Goal: Task Accomplishment & Management: Complete application form

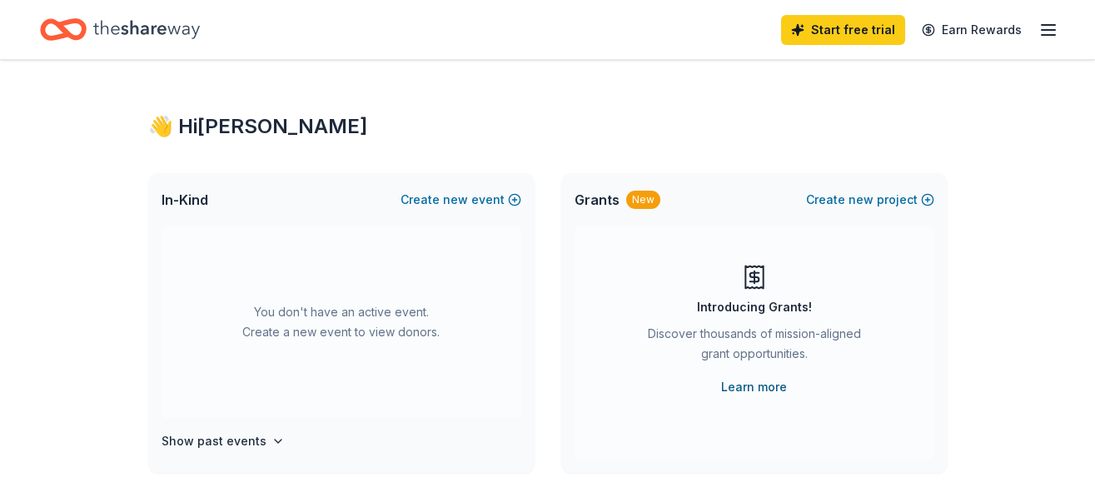
click at [762, 390] on link "Learn more" at bounding box center [754, 387] width 66 height 20
click at [472, 204] on button "Create new event" at bounding box center [461, 200] width 121 height 20
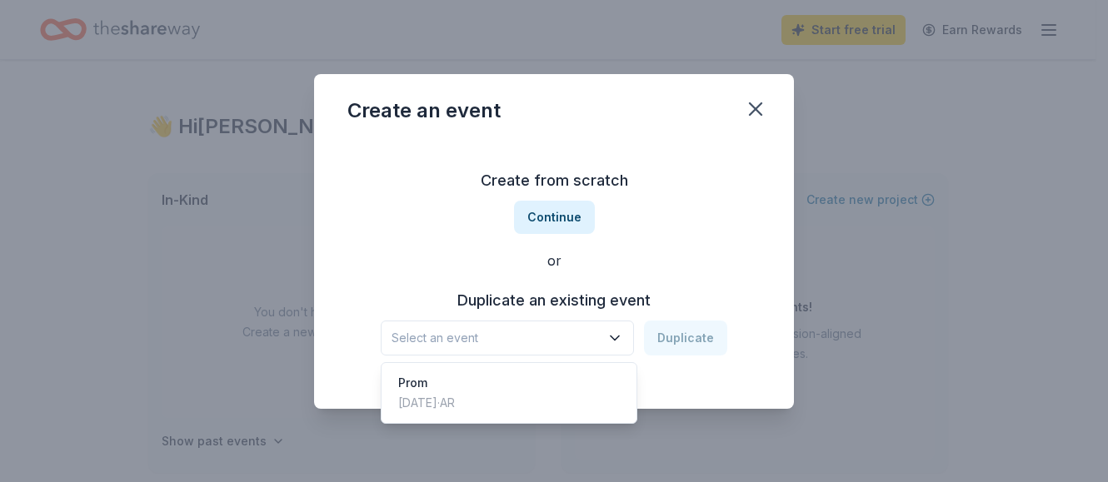
click at [620, 331] on icon "button" at bounding box center [614, 338] width 17 height 17
click at [455, 398] on div "Apr 25, 2025 · AR" at bounding box center [426, 403] width 57 height 20
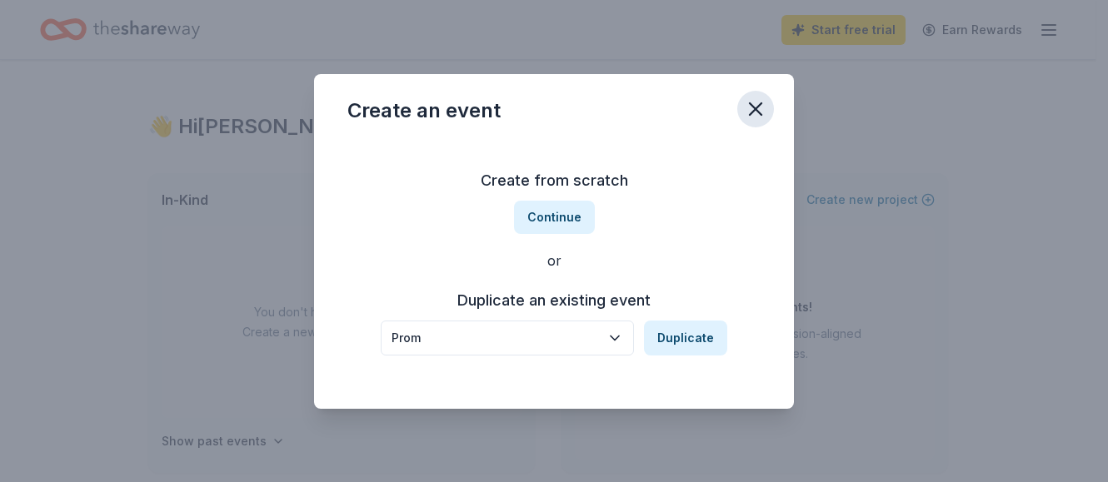
click at [752, 102] on icon "button" at bounding box center [755, 108] width 23 height 23
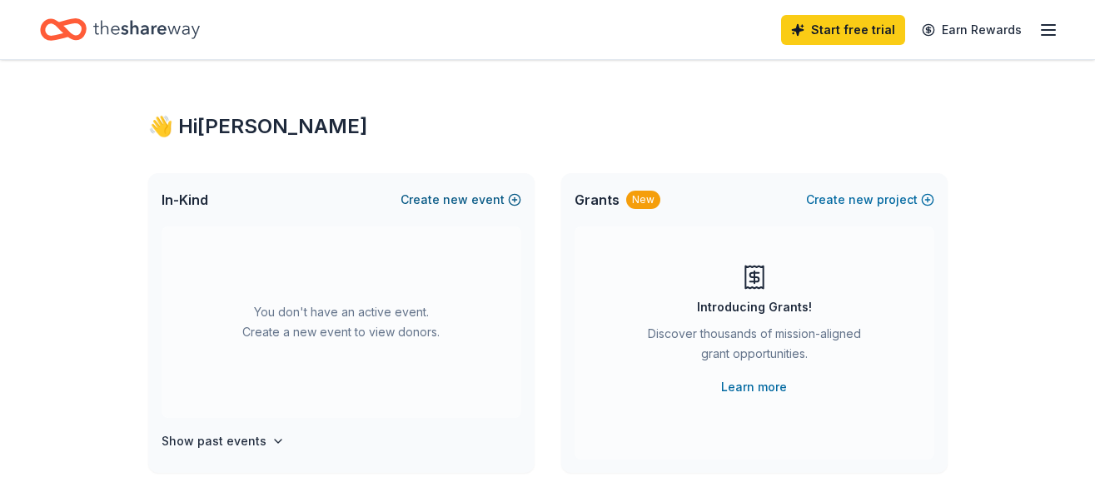
click at [495, 198] on button "Create new event" at bounding box center [461, 200] width 121 height 20
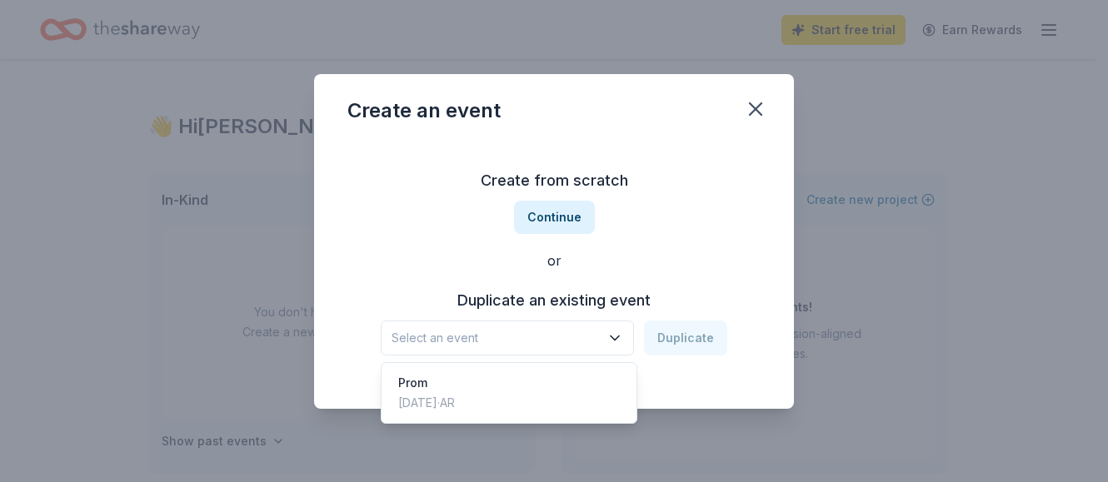
click at [439, 340] on span "Select an event" at bounding box center [495, 338] width 208 height 20
click at [419, 382] on div "Prom" at bounding box center [426, 383] width 57 height 20
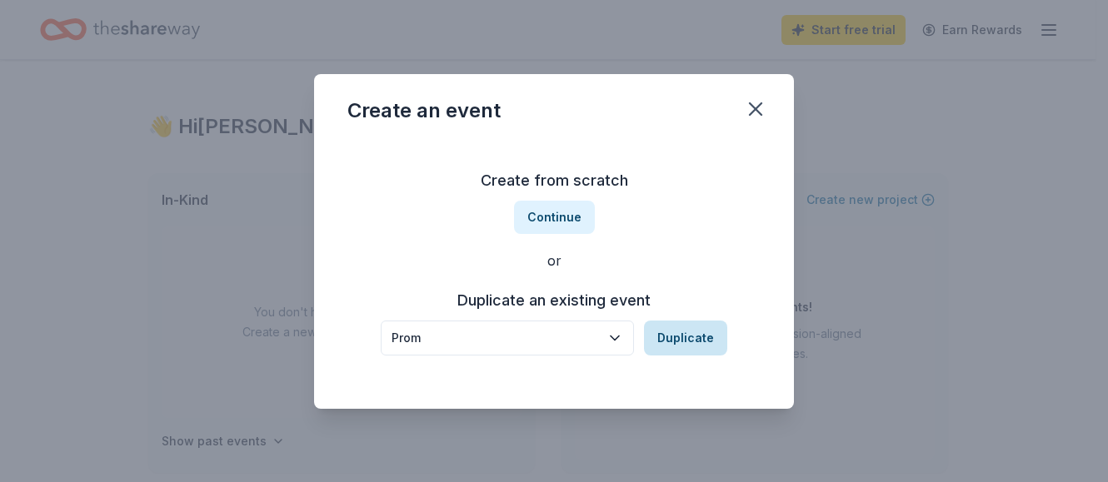
click at [675, 335] on button "Duplicate" at bounding box center [685, 338] width 83 height 35
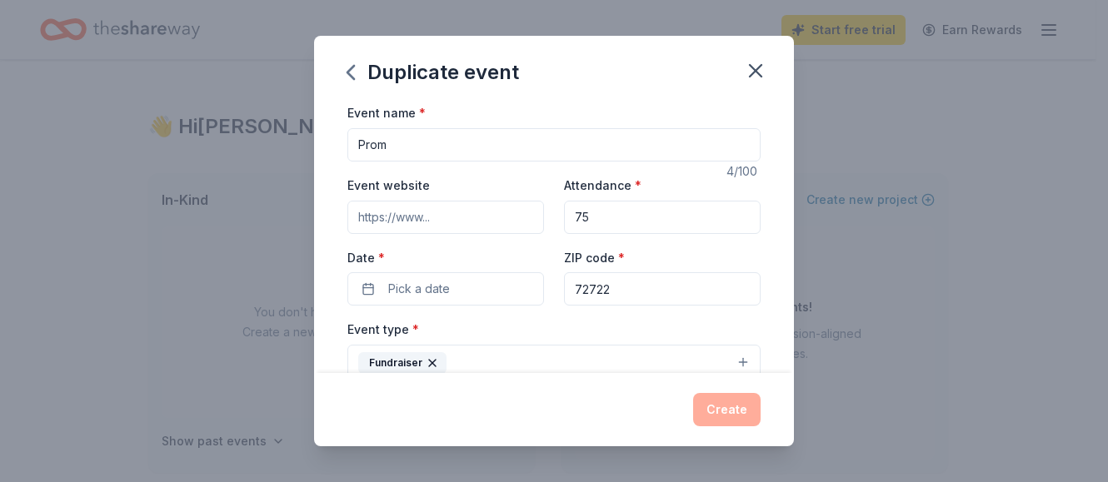
drag, startPoint x: 588, startPoint y: 214, endPoint x: 570, endPoint y: 212, distance: 18.5
click at [570, 212] on input "75" at bounding box center [662, 217] width 197 height 33
type input "100"
click at [366, 285] on button "Pick a date" at bounding box center [445, 288] width 197 height 33
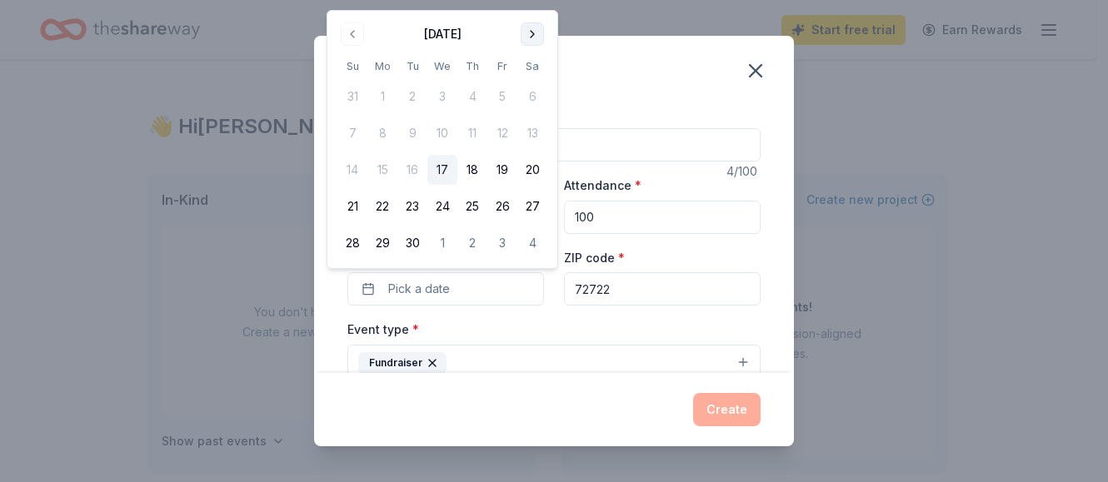
click at [532, 32] on button "Go to next month" at bounding box center [531, 33] width 23 height 23
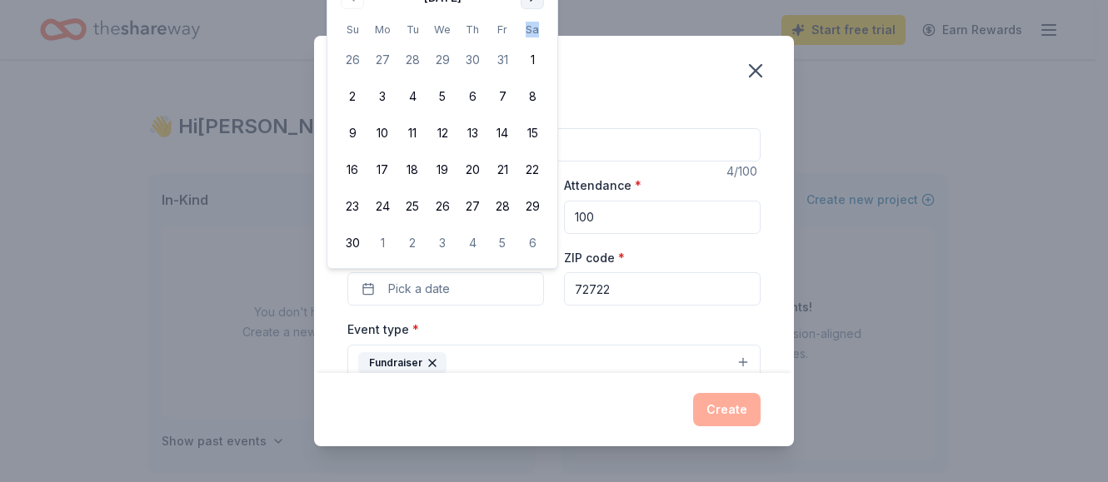
click at [532, 32] on th "Sa" at bounding box center [532, 29] width 30 height 17
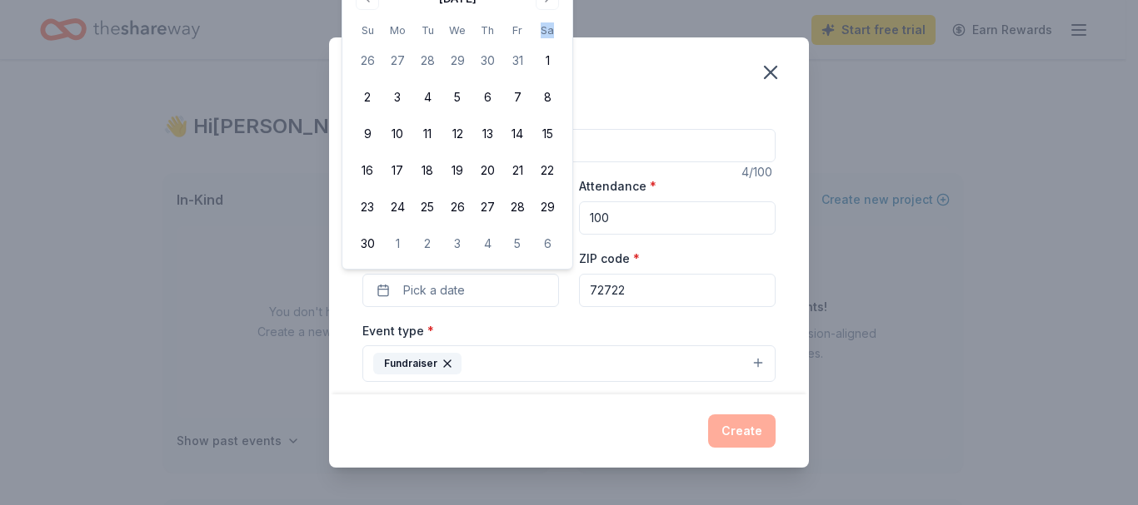
drag, startPoint x: 560, startPoint y: 47, endPoint x: 570, endPoint y: 114, distance: 67.4
click at [570, 114] on div "November 2025 Su Mo Tu We Th Fr Sa 26 27 28 29 30 31 1 2 3 4 5 6 7 8 9 10 11 12…" at bounding box center [457, 122] width 230 height 294
drag, startPoint x: 477, startPoint y: 251, endPoint x: 475, endPoint y: 300, distance: 48.3
click at [475, 300] on body "Got it Start free trial Earn Rewards 👋 Hi Becky In-Kind Create new event You do…" at bounding box center [562, 252] width 1125 height 505
click at [426, 292] on span "Pick a date" at bounding box center [434, 291] width 62 height 20
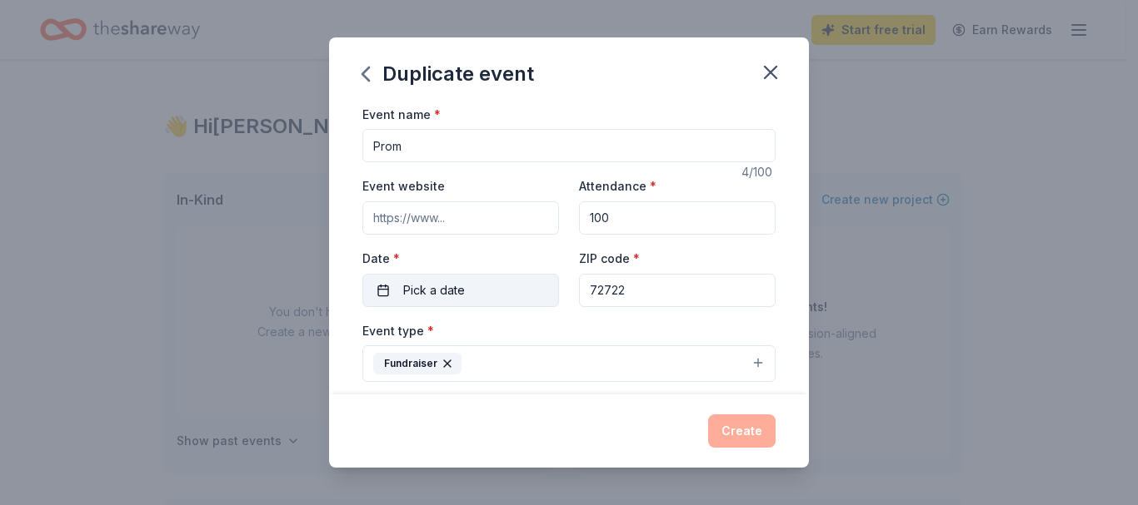
click at [376, 287] on button "Pick a date" at bounding box center [460, 290] width 197 height 33
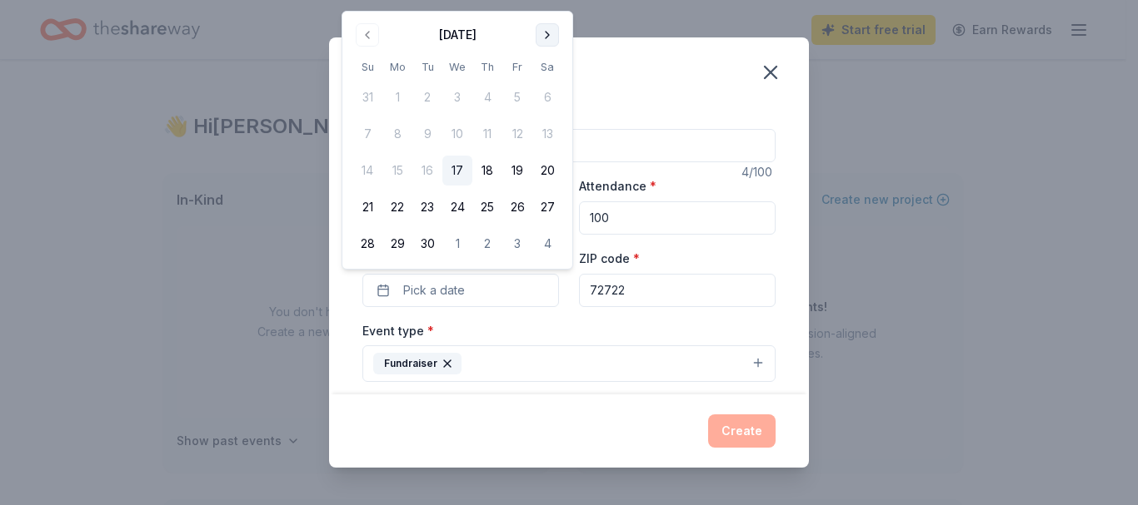
click at [543, 33] on button "Go to next month" at bounding box center [546, 34] width 23 height 23
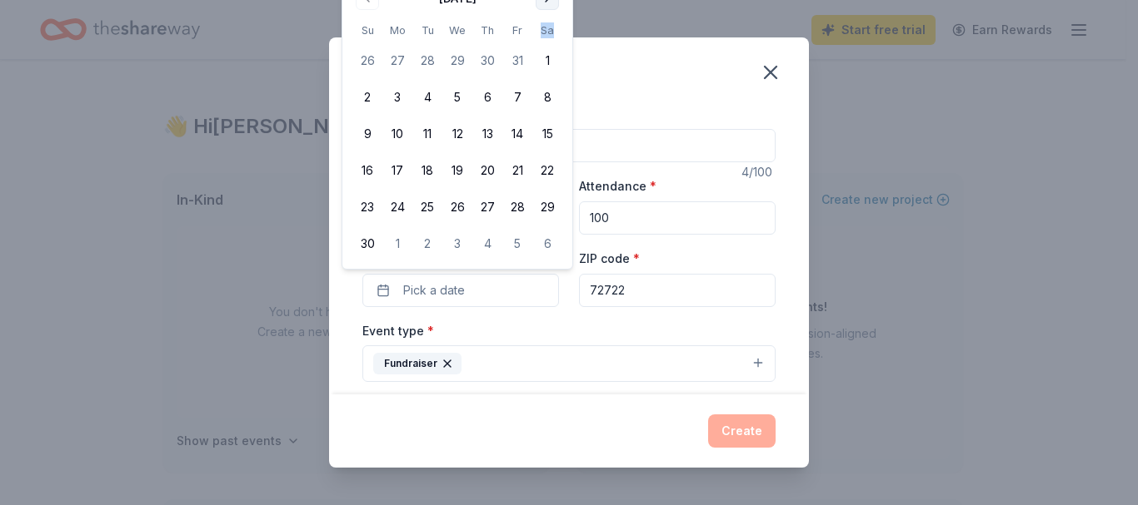
click at [543, 33] on th "Sa" at bounding box center [547, 30] width 30 height 17
click at [553, 317] on div "Event name * Prom 4 /100 Event website Attendance * 100 Date * Pick a date ZIP …" at bounding box center [568, 513] width 413 height 818
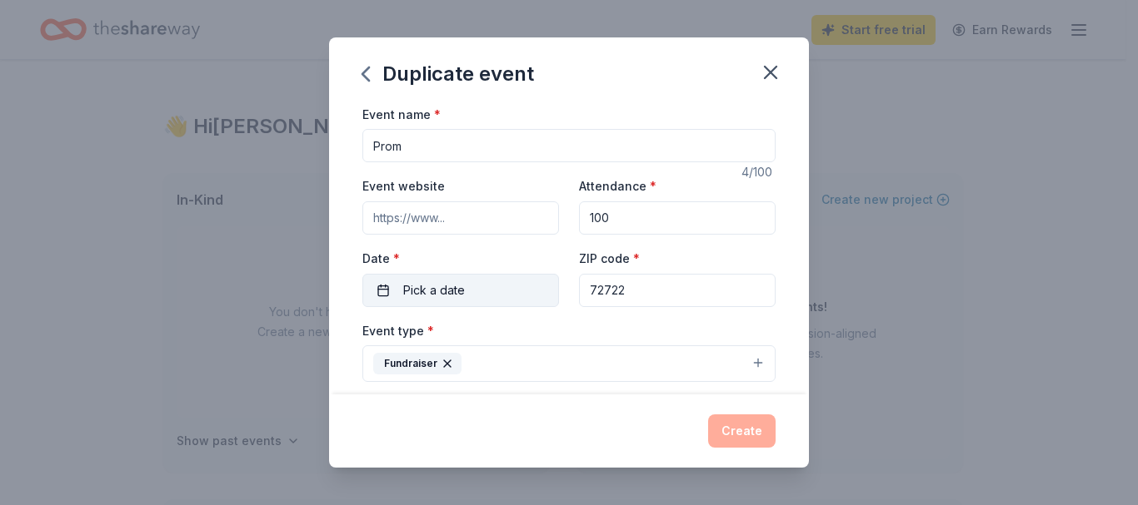
click at [433, 291] on span "Pick a date" at bounding box center [434, 291] width 62 height 20
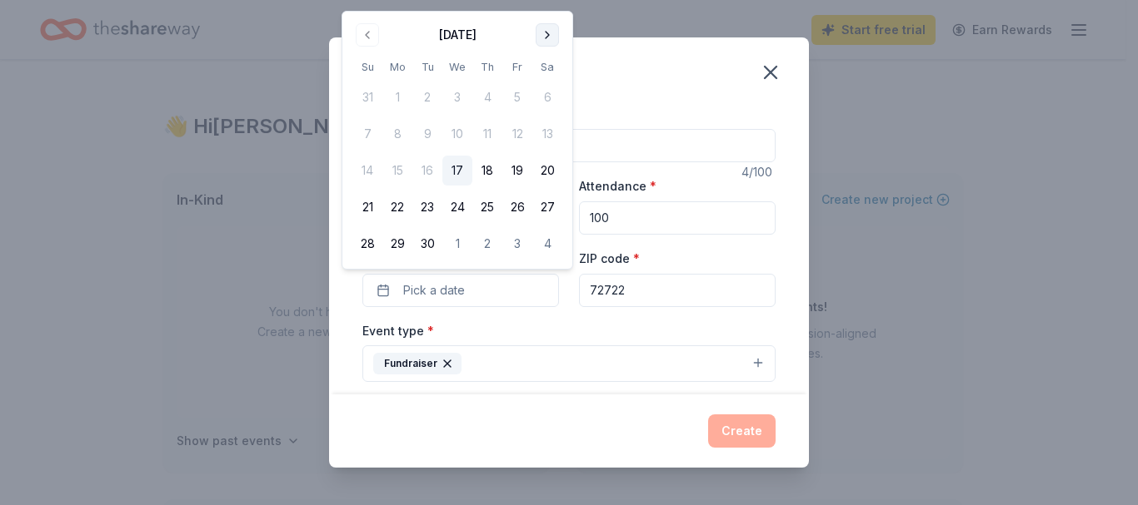
click at [547, 30] on button "Go to next month" at bounding box center [546, 34] width 23 height 23
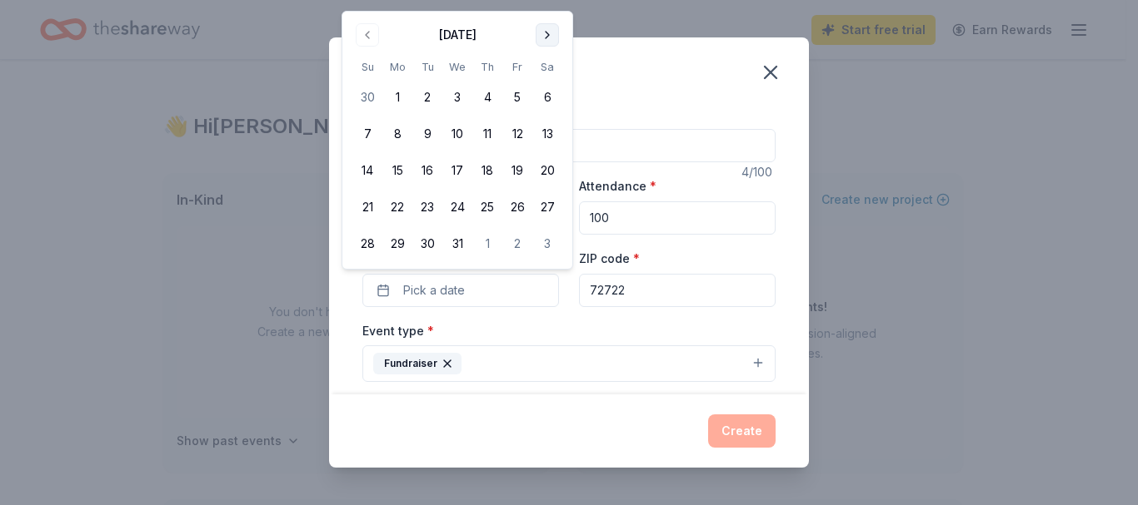
click at [545, 32] on button "Go to next month" at bounding box center [546, 34] width 23 height 23
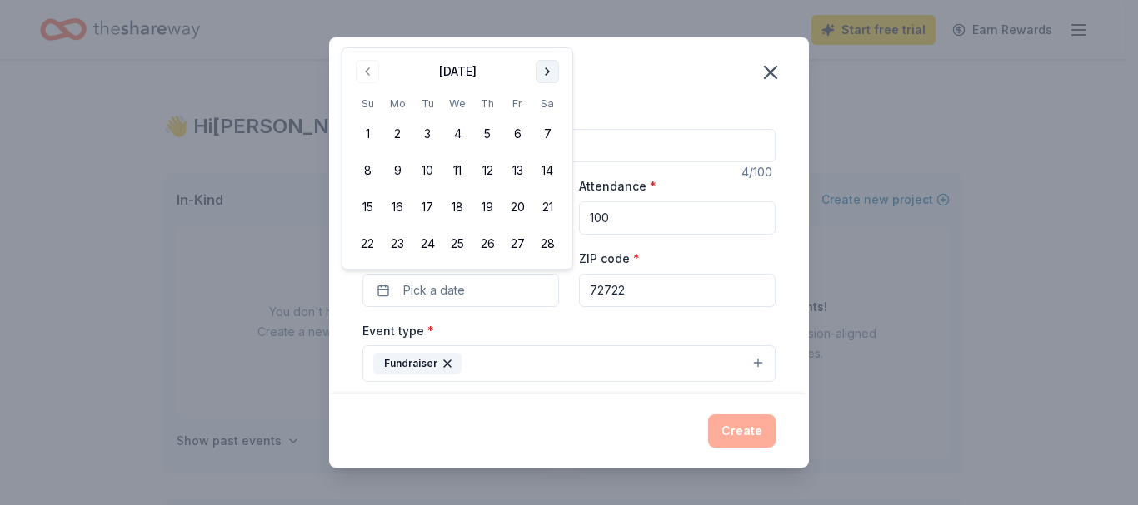
click at [545, 69] on button "Go to next month" at bounding box center [546, 71] width 23 height 23
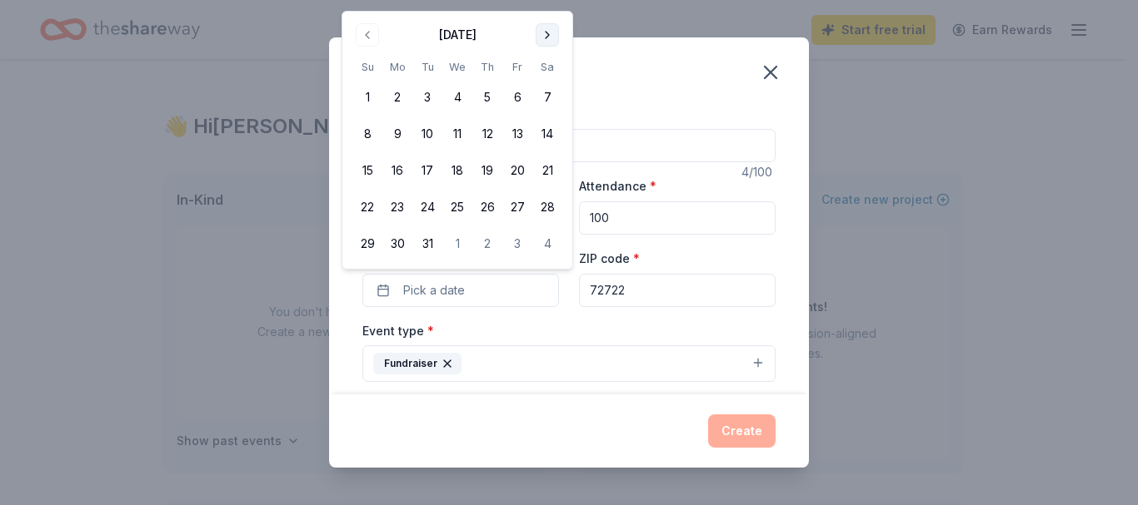
click at [549, 32] on button "Go to next month" at bounding box center [546, 34] width 23 height 23
click at [518, 131] on button "10" at bounding box center [517, 134] width 30 height 30
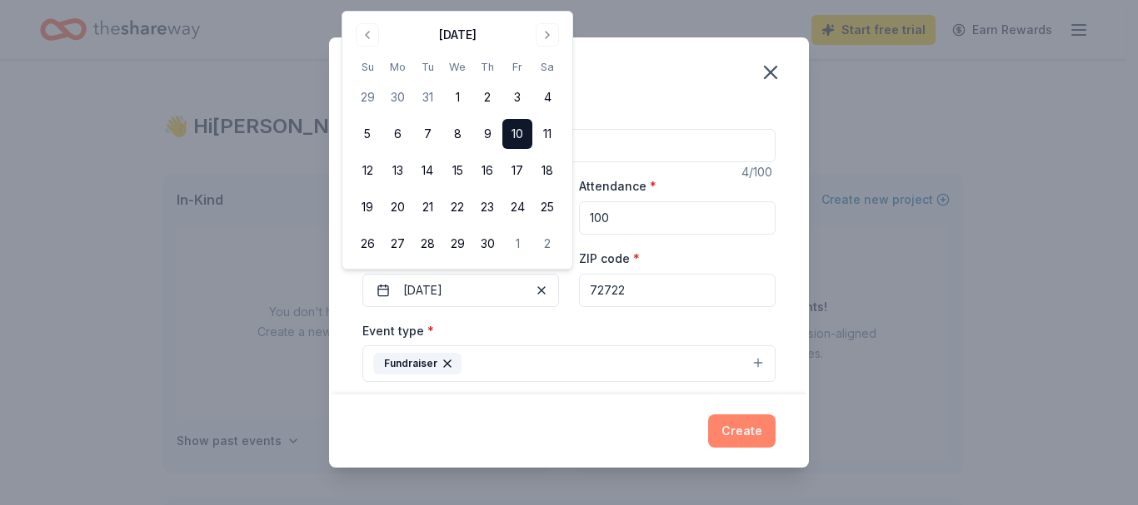
click at [736, 431] on button "Create" at bounding box center [741, 431] width 67 height 33
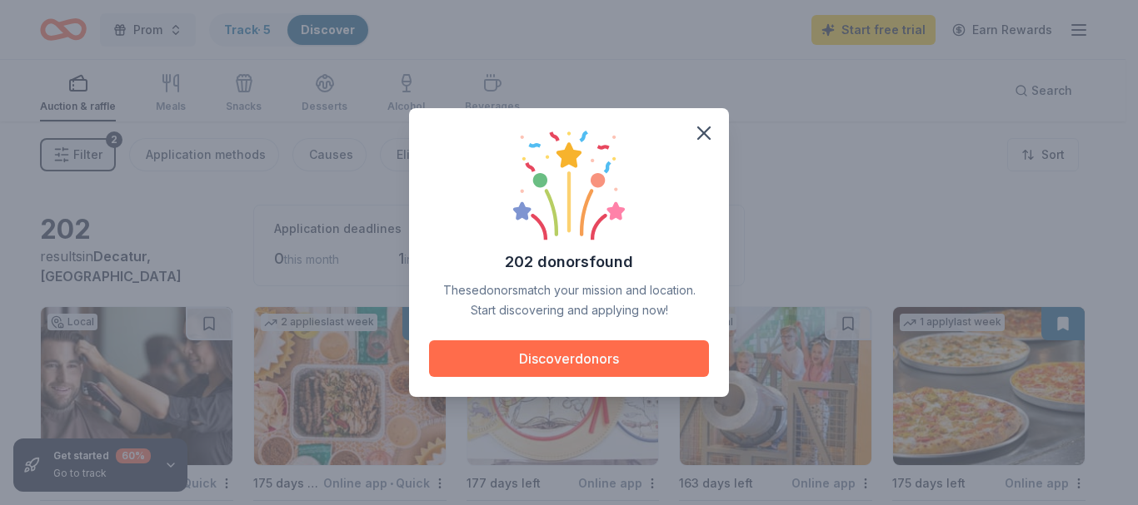
click at [614, 349] on button "Discover donors" at bounding box center [569, 359] width 280 height 37
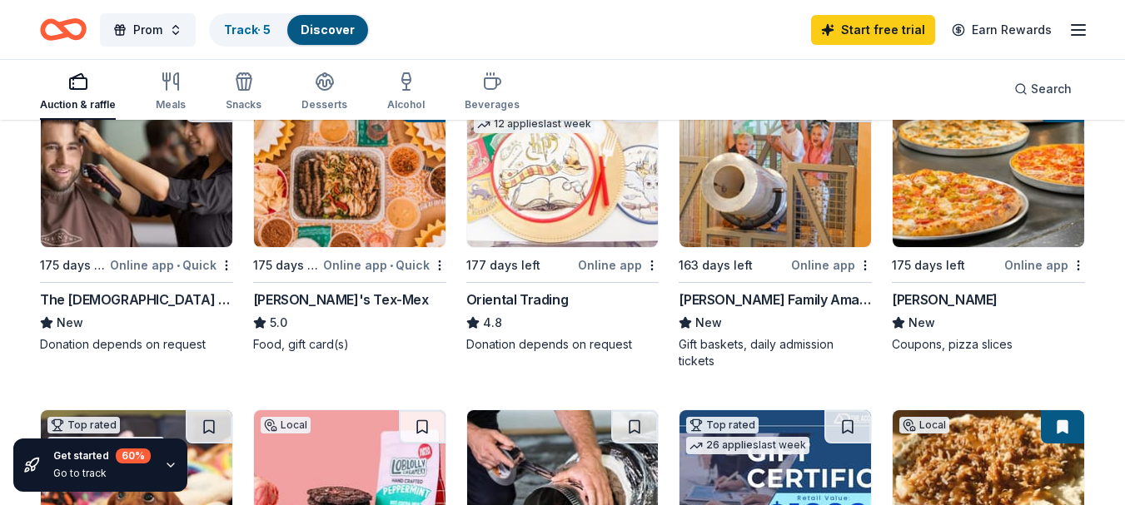
scroll to position [214, 0]
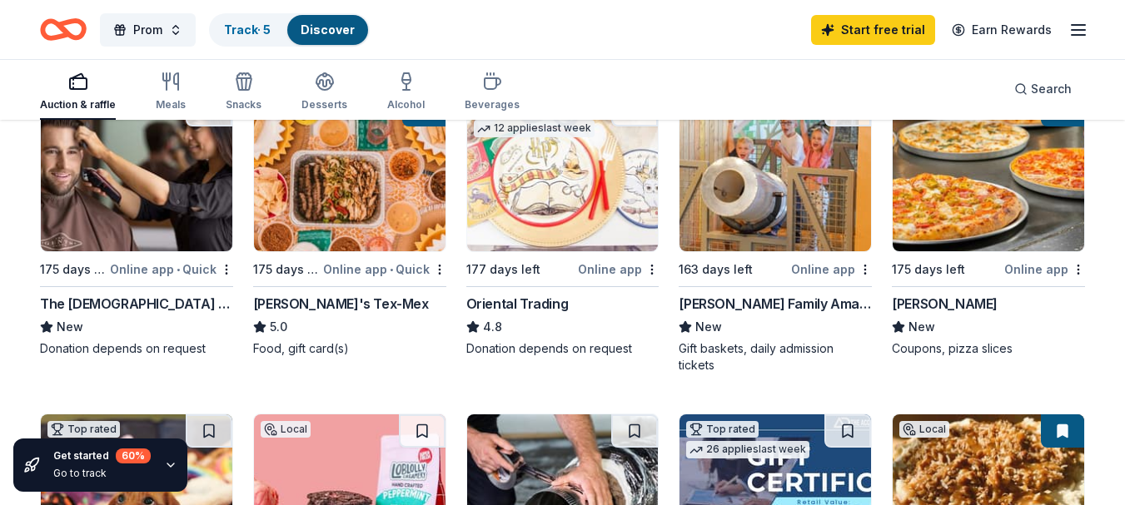
click at [769, 306] on div "Scott Family Amazeum" at bounding box center [775, 304] width 193 height 20
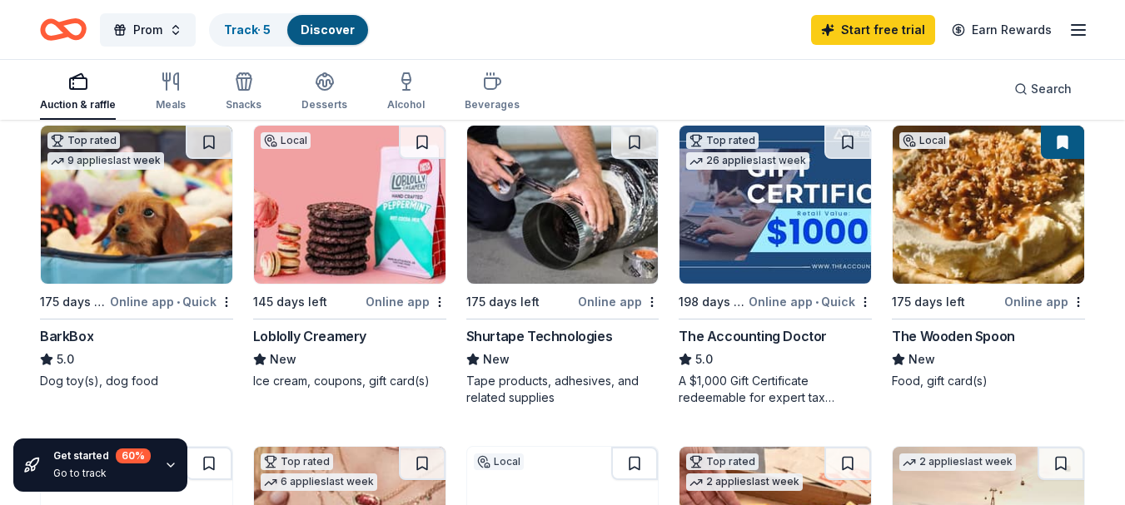
scroll to position [491, 0]
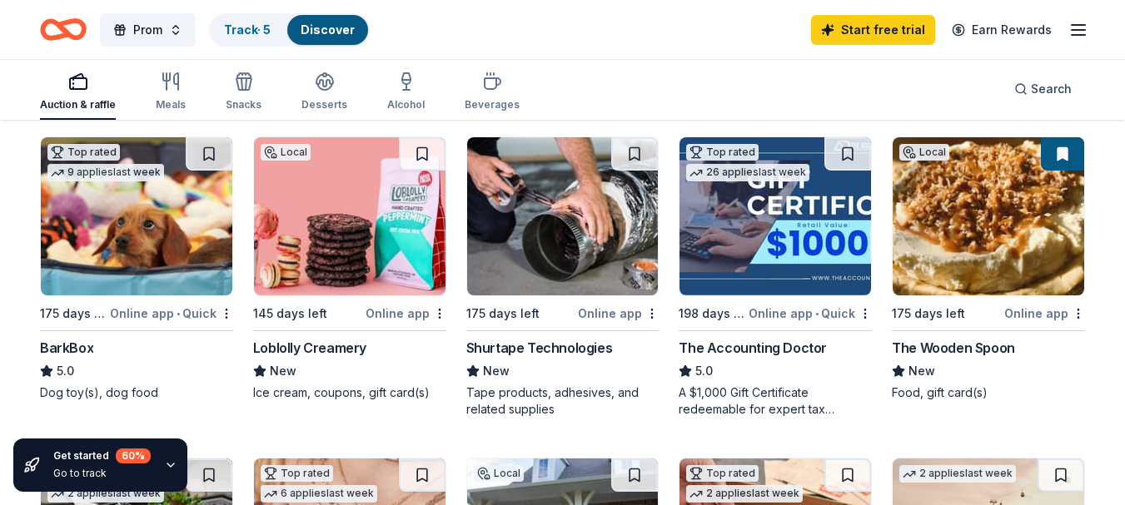
click at [173, 316] on div "Online app • Quick" at bounding box center [171, 313] width 123 height 21
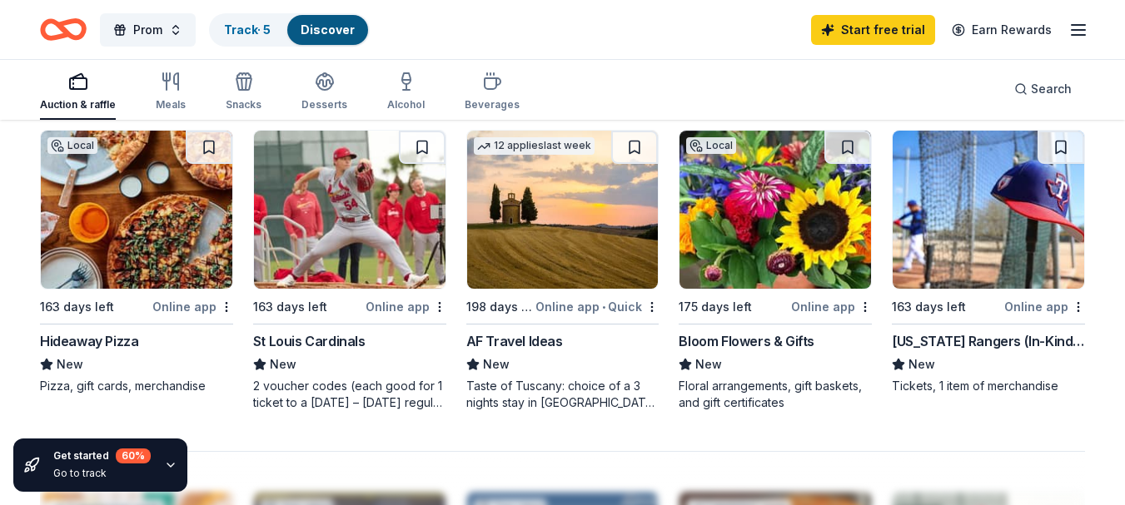
scroll to position [1137, 0]
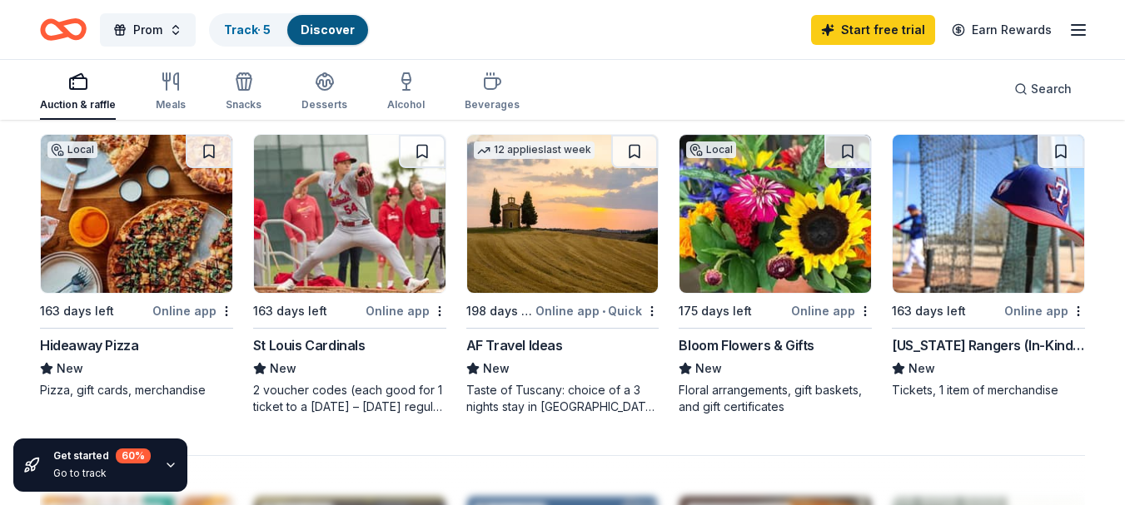
click at [755, 341] on div "Bloom Flowers & Gifts" at bounding box center [747, 346] width 136 height 20
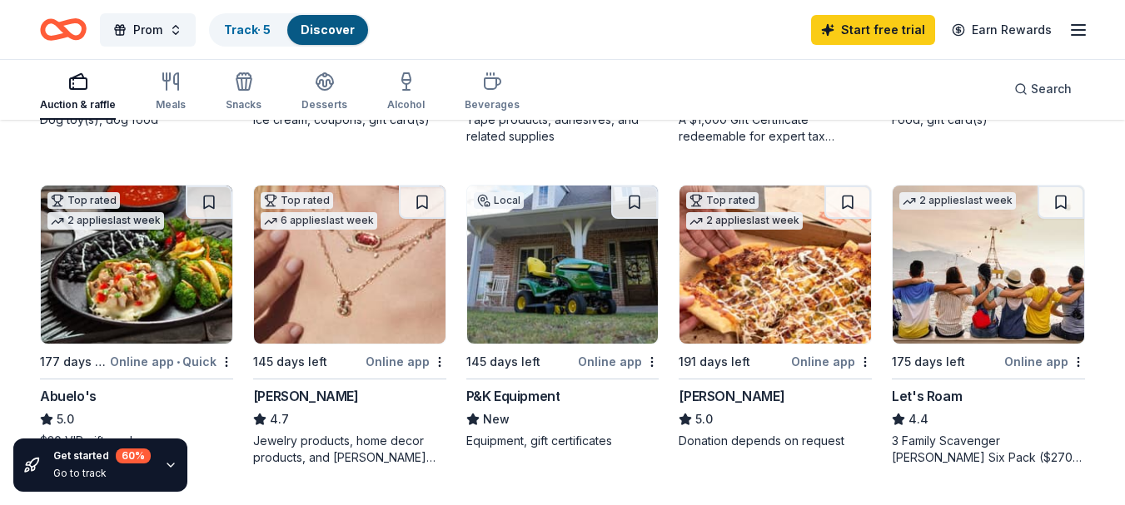
scroll to position [749, 0]
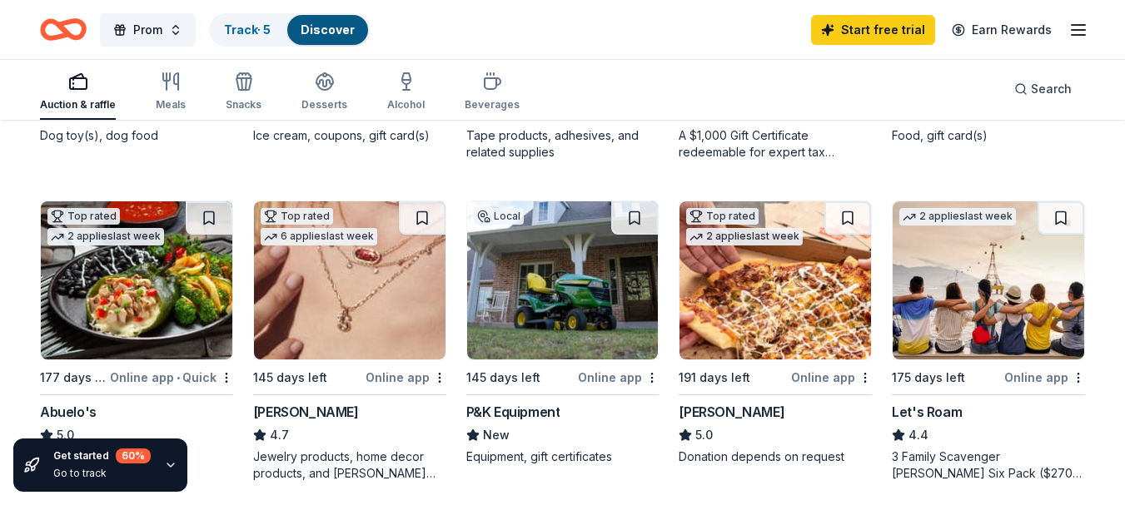
click at [395, 379] on div "Online app" at bounding box center [406, 377] width 81 height 21
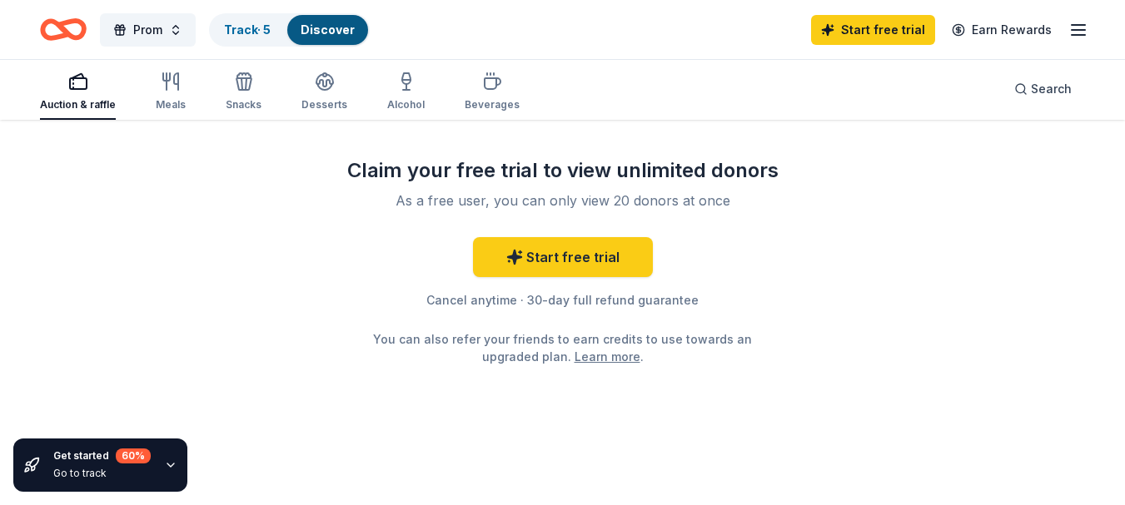
scroll to position [0, 0]
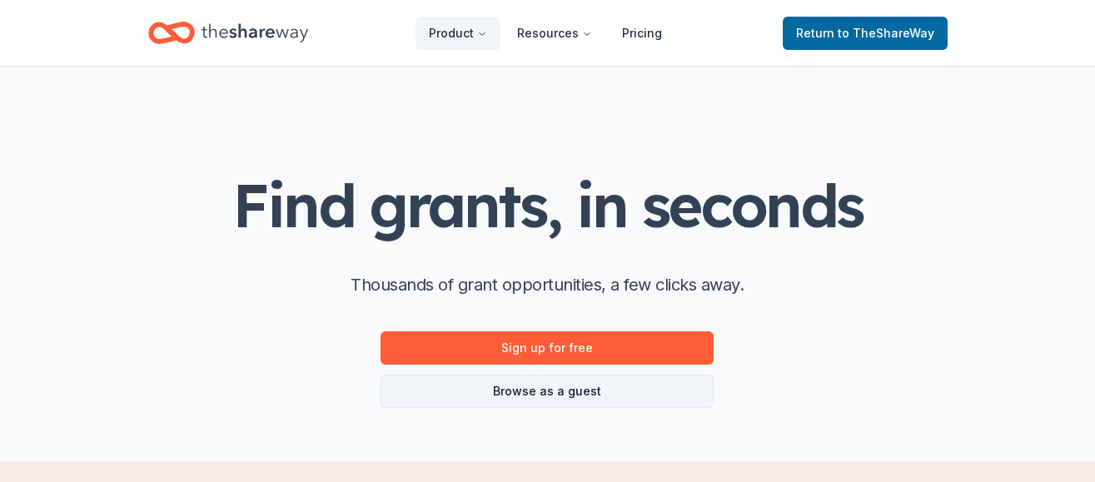
click at [565, 392] on link "Browse as a guest" at bounding box center [547, 391] width 333 height 33
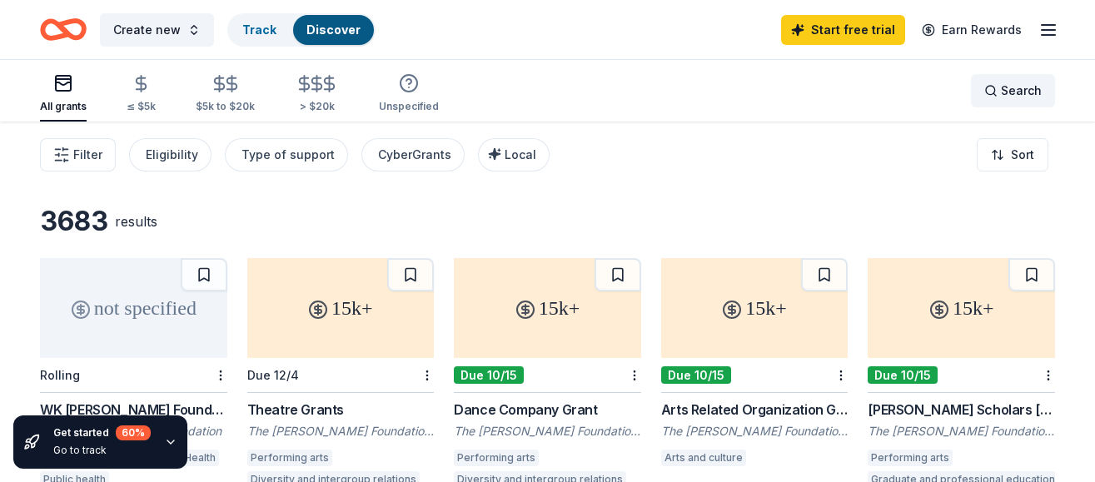
click at [1010, 85] on span "Search" at bounding box center [1021, 91] width 41 height 20
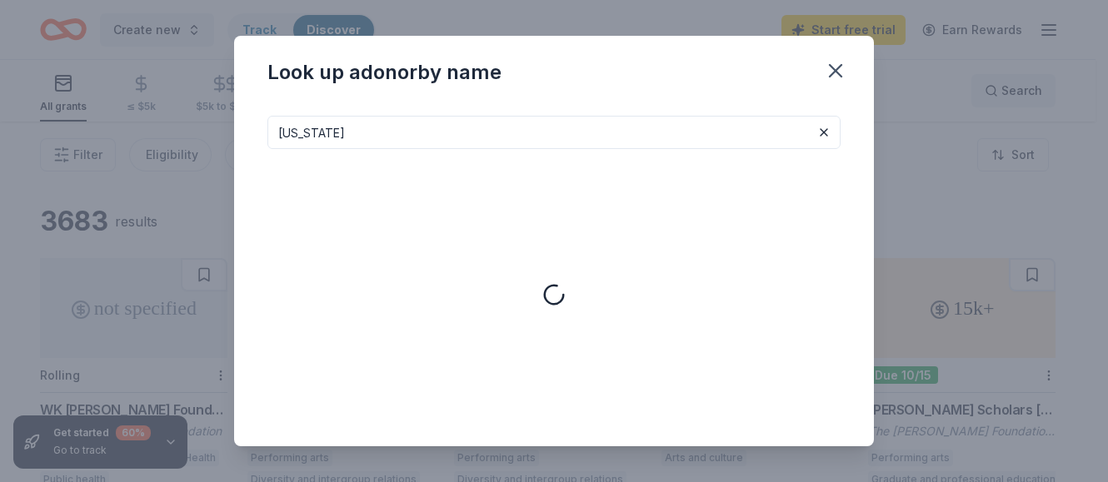
type input "arkansas"
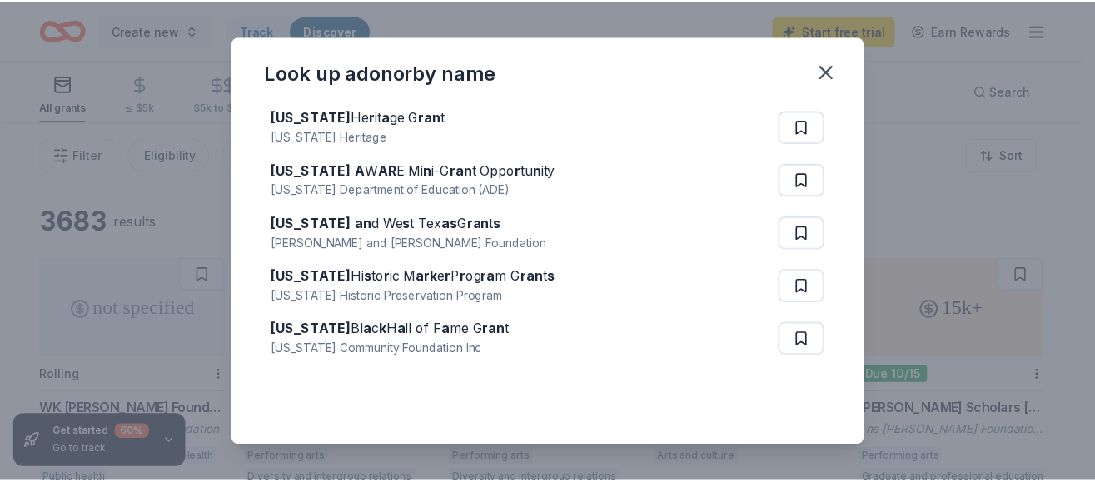
scroll to position [69, 0]
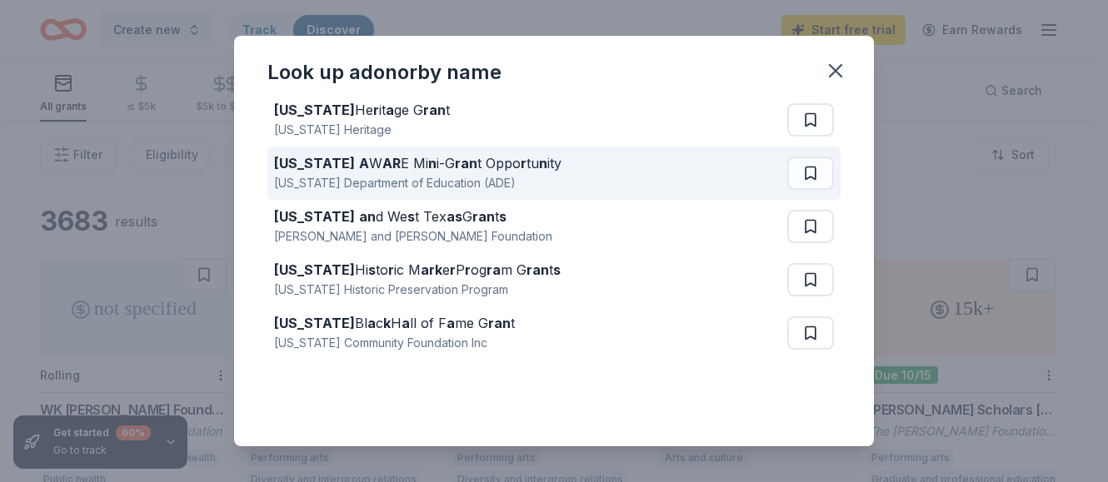
click at [455, 159] on strong "ran" at bounding box center [466, 163] width 22 height 17
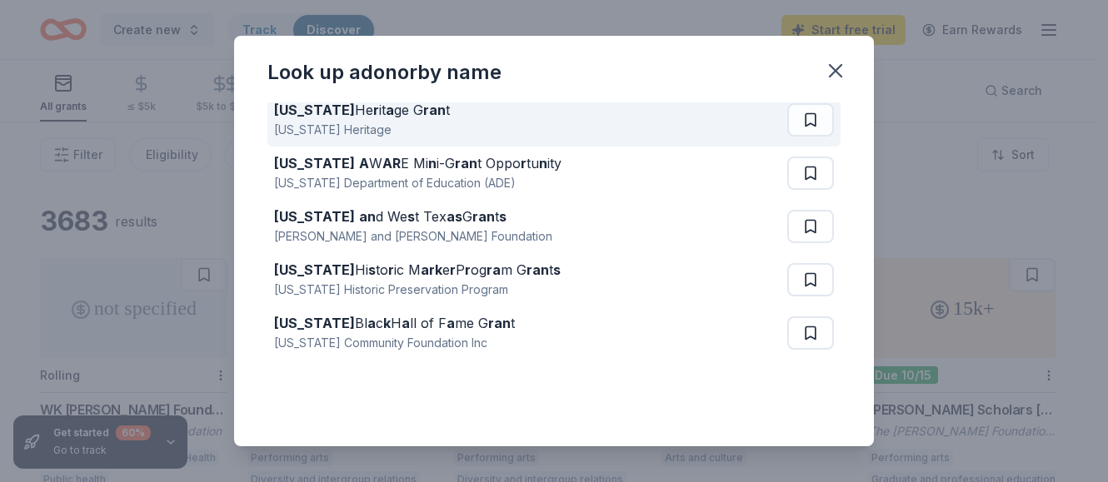
click at [423, 109] on strong "ran" at bounding box center [434, 110] width 22 height 17
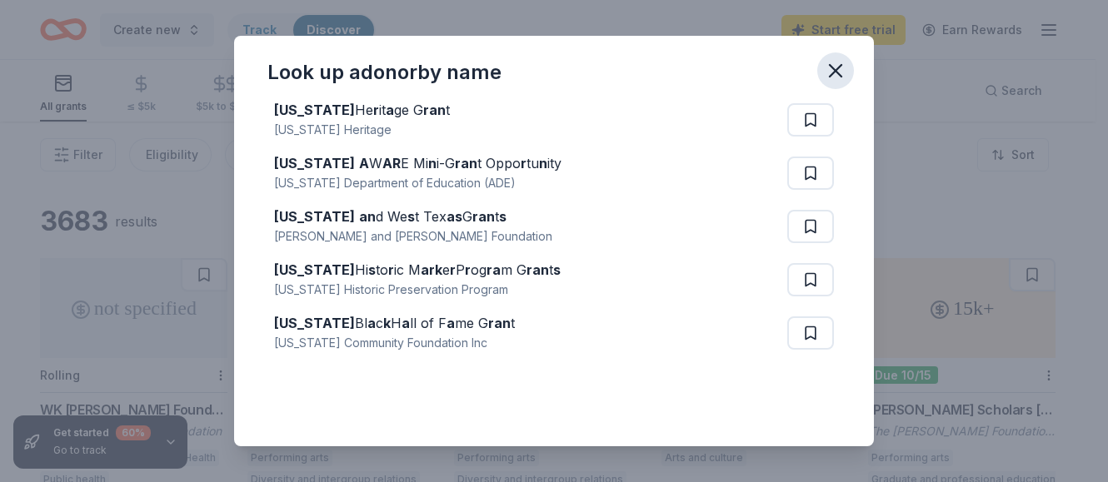
click at [839, 65] on icon "button" at bounding box center [835, 70] width 23 height 23
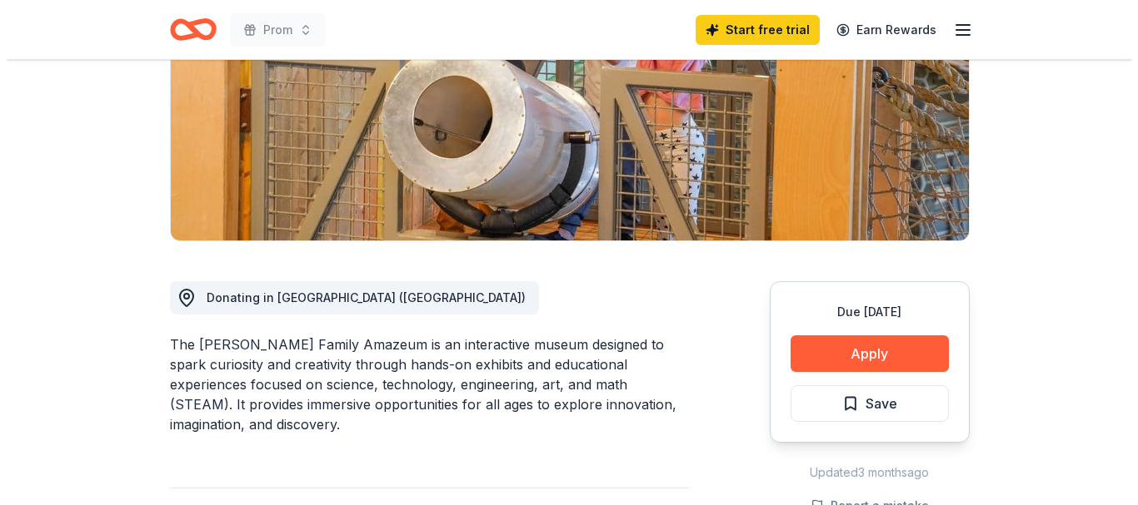
scroll to position [248, 0]
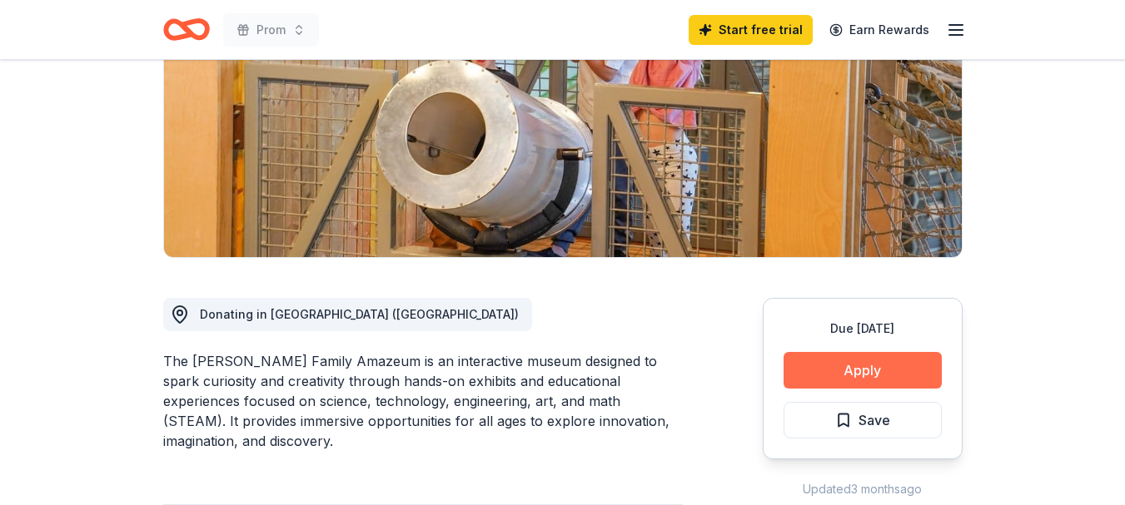
click at [861, 371] on button "Apply" at bounding box center [863, 370] width 158 height 37
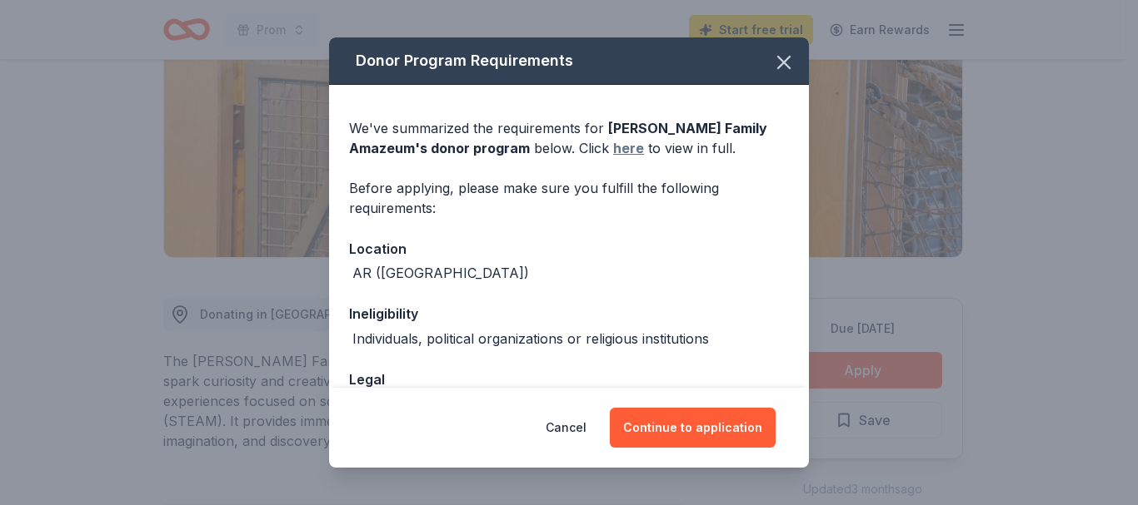
click at [613, 149] on link "here" at bounding box center [628, 148] width 31 height 20
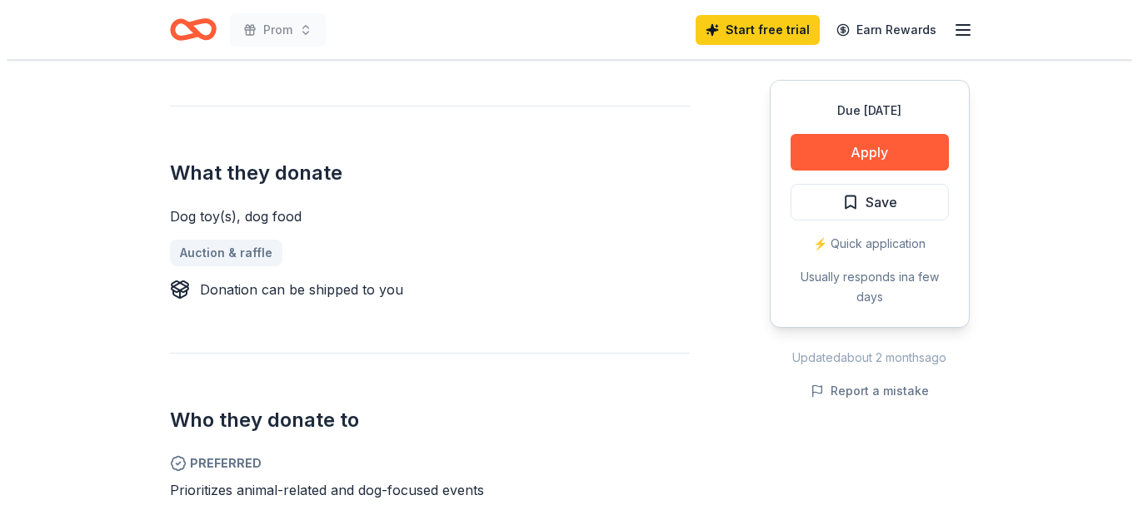
scroll to position [602, 0]
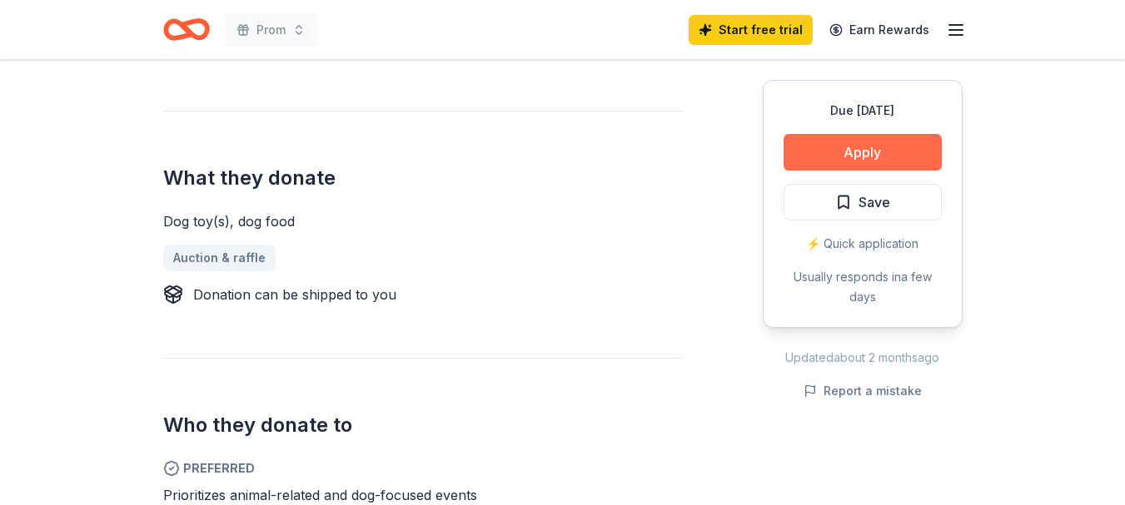
click at [847, 152] on button "Apply" at bounding box center [863, 152] width 158 height 37
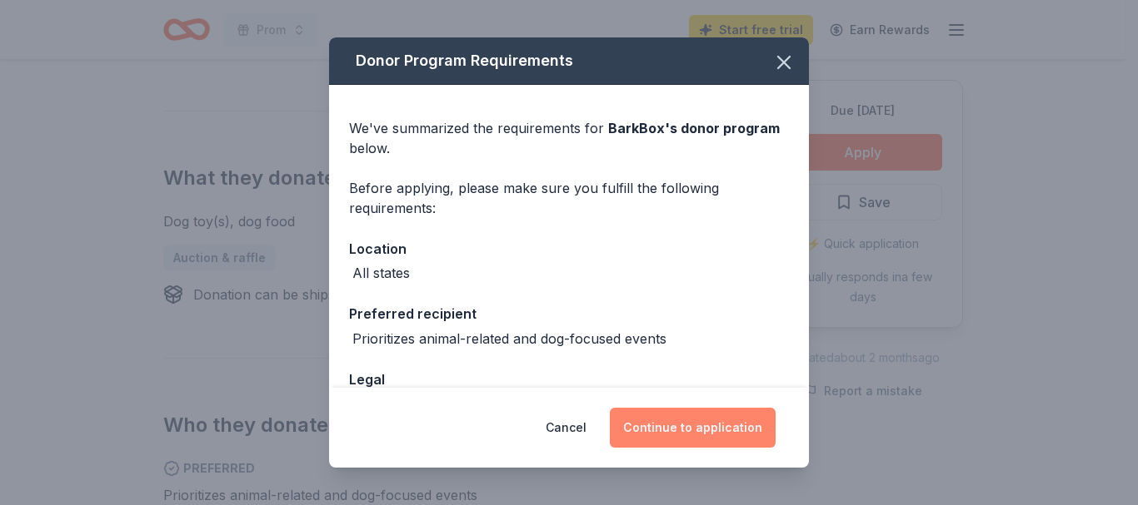
click at [714, 425] on button "Continue to application" at bounding box center [693, 428] width 166 height 40
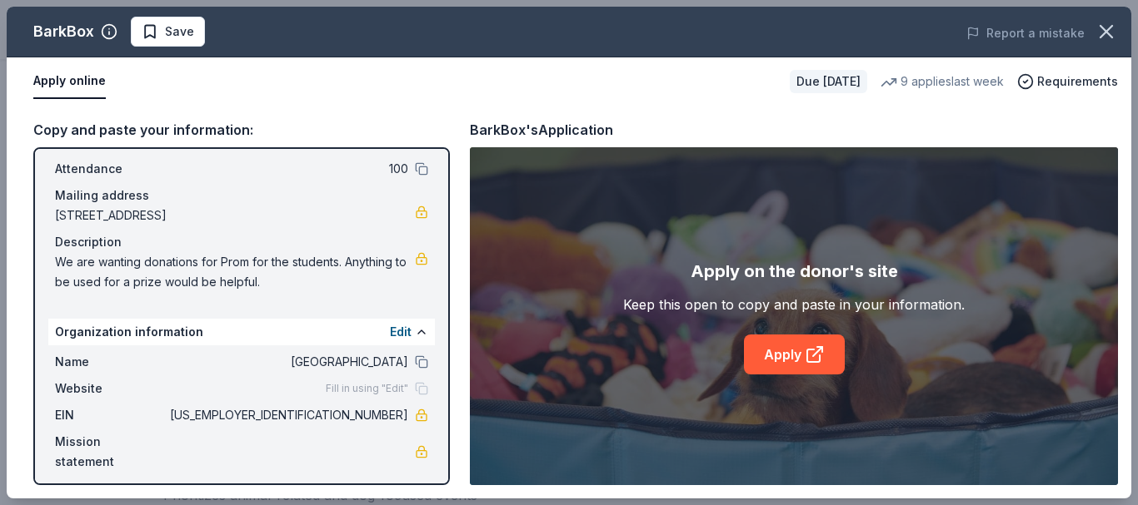
scroll to position [98, 0]
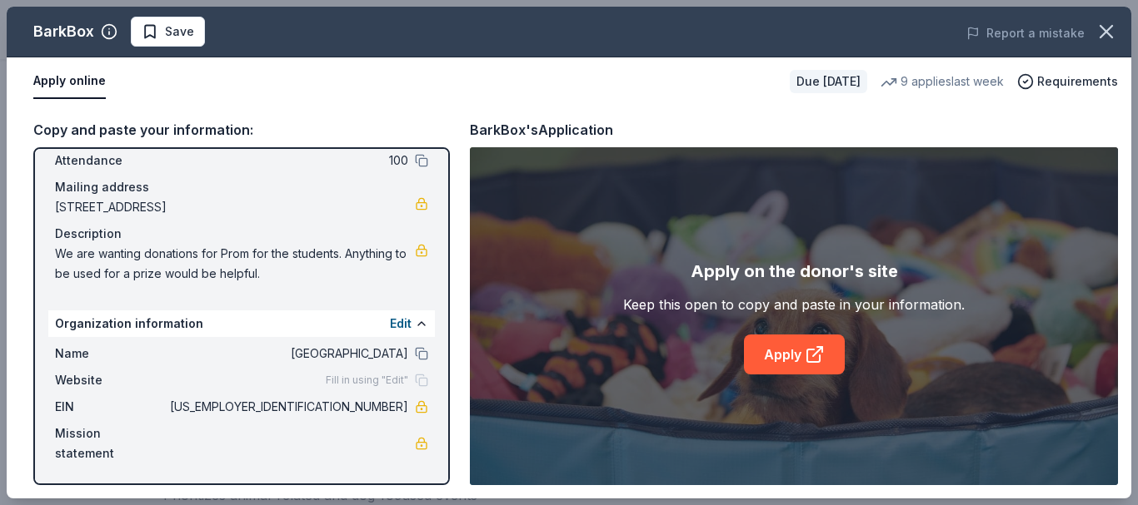
click at [239, 446] on div "Mission statement" at bounding box center [241, 444] width 373 height 40
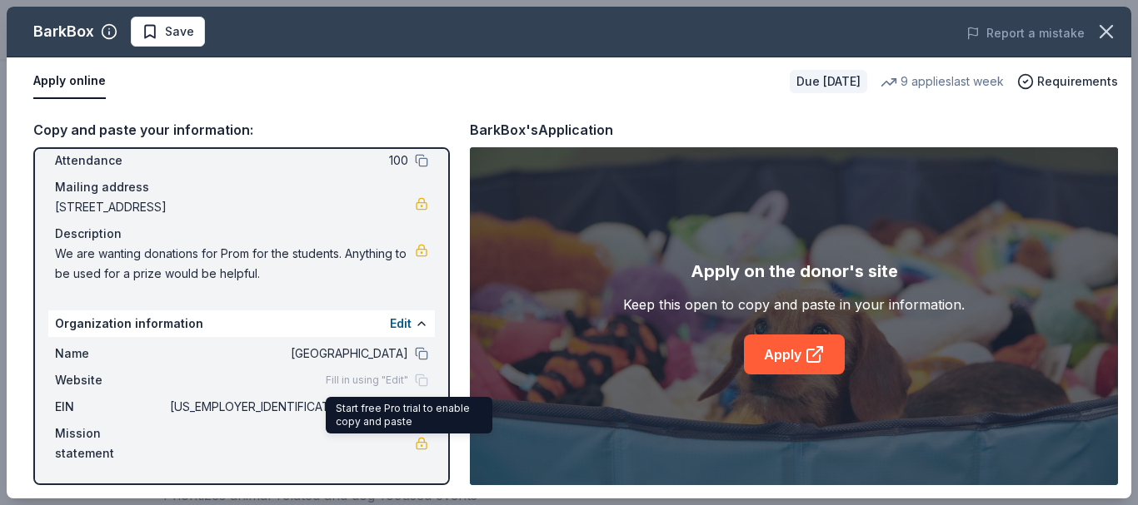
click at [415, 443] on link at bounding box center [421, 443] width 13 height 13
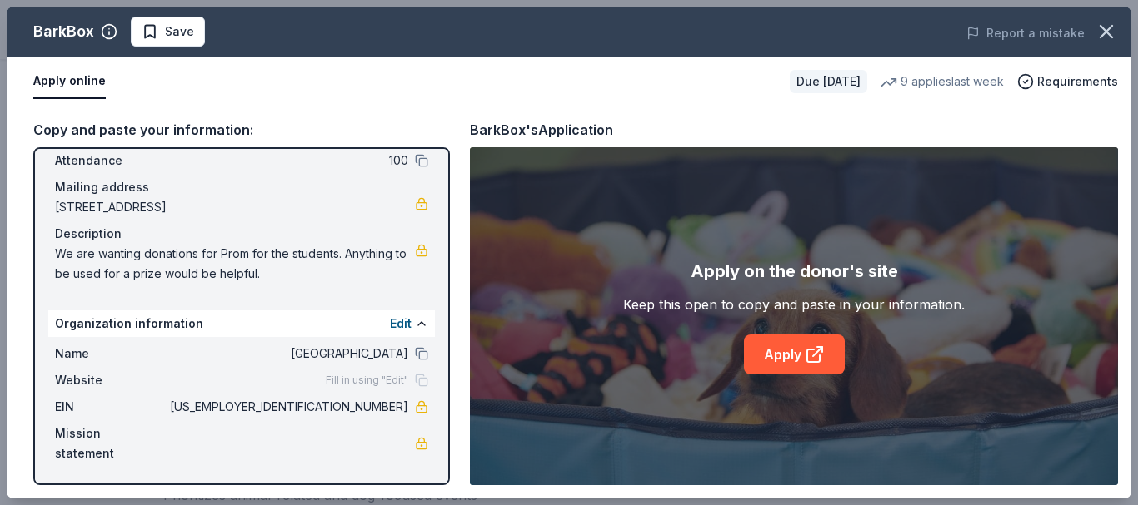
drag, startPoint x: 1134, startPoint y: 127, endPoint x: 1137, endPoint y: 239, distance: 112.4
click at [1124, 239] on div "BarkBox Save Report a mistake Apply online Due in 175 days 9 applies last week …" at bounding box center [569, 252] width 1138 height 505
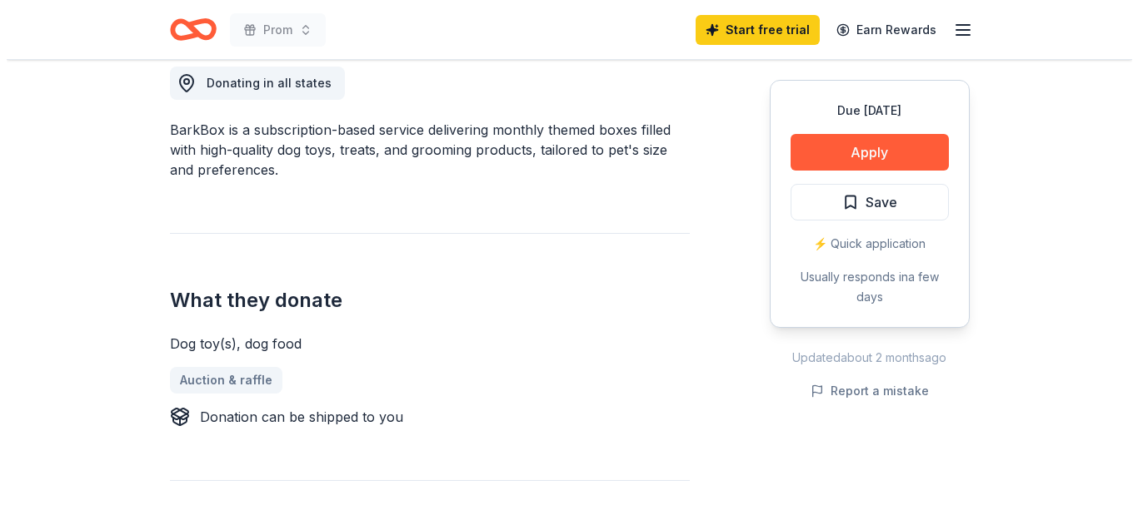
scroll to position [429, 0]
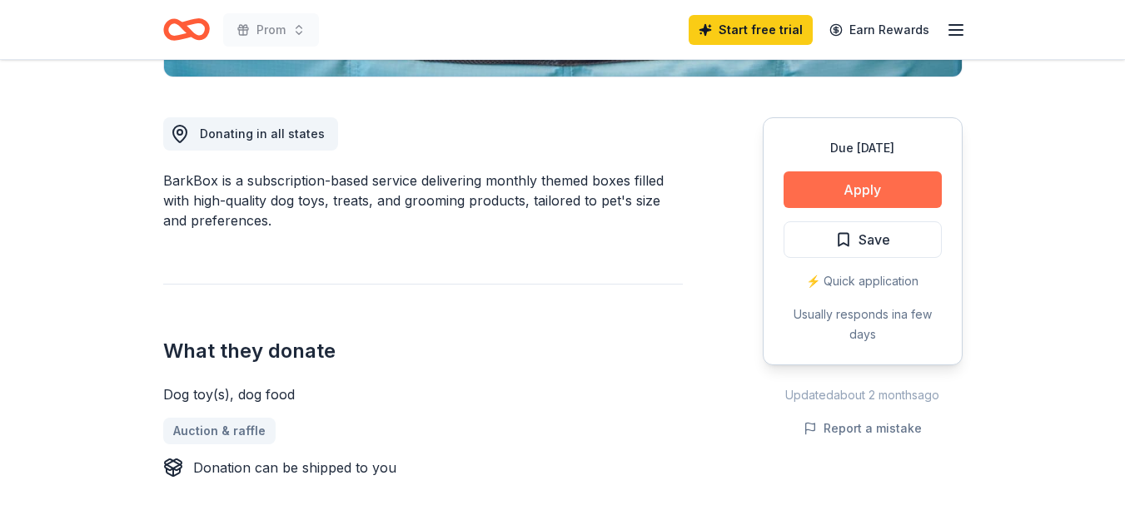
click at [875, 188] on button "Apply" at bounding box center [863, 190] width 158 height 37
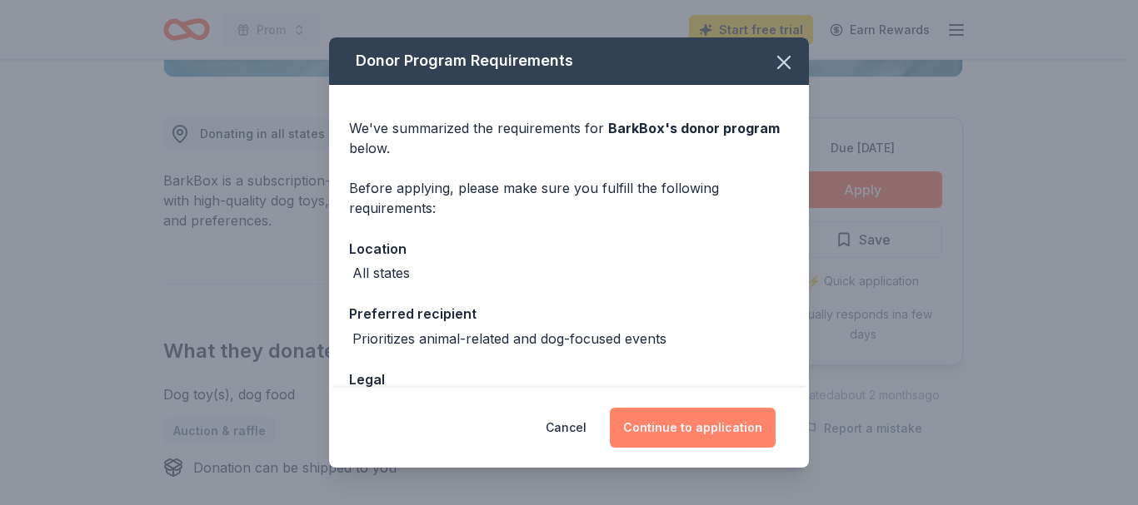
click at [709, 433] on button "Continue to application" at bounding box center [693, 428] width 166 height 40
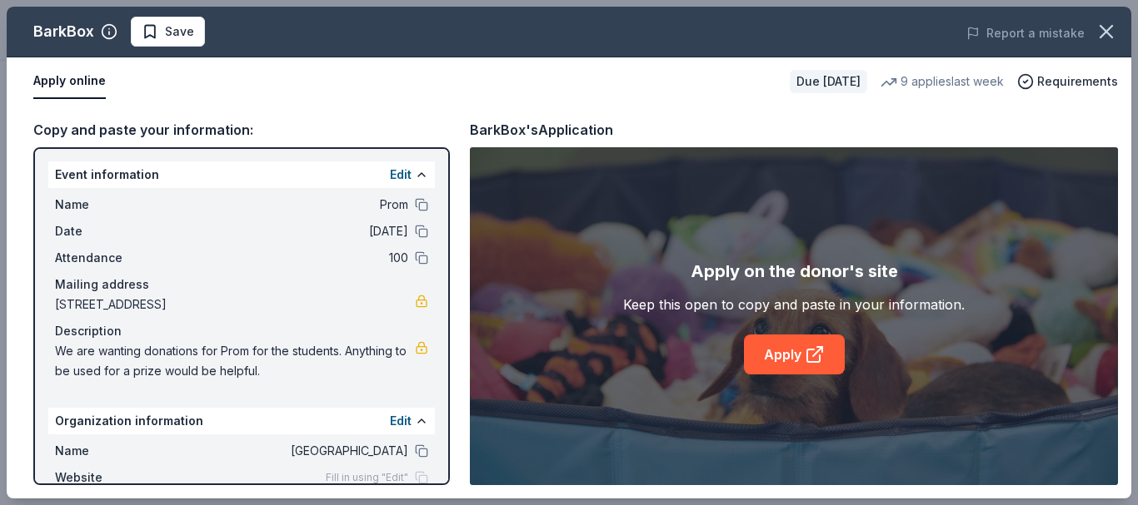
scroll to position [0, 0]
click at [764, 344] on link "Apply" at bounding box center [794, 355] width 101 height 40
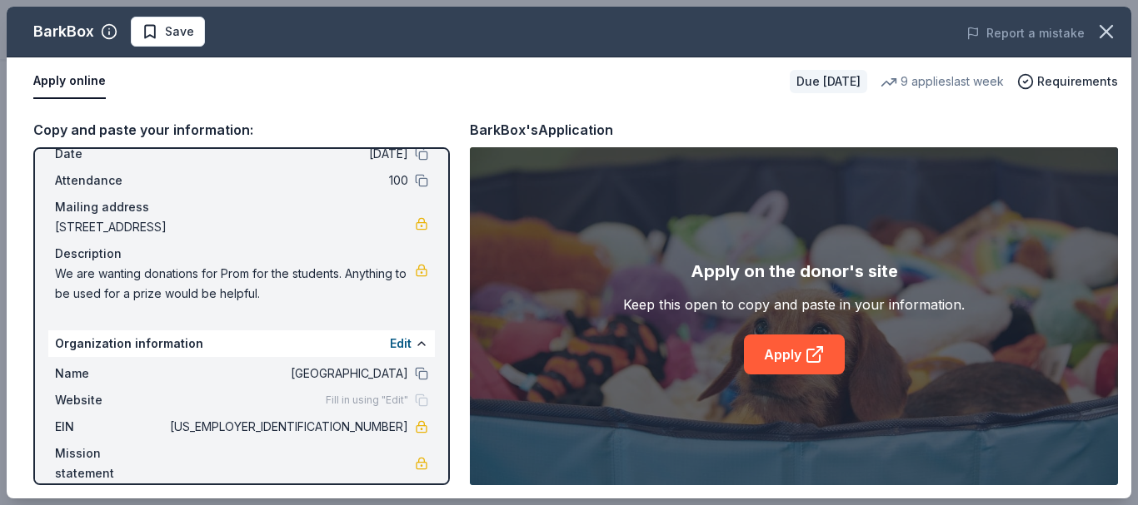
scroll to position [84, 0]
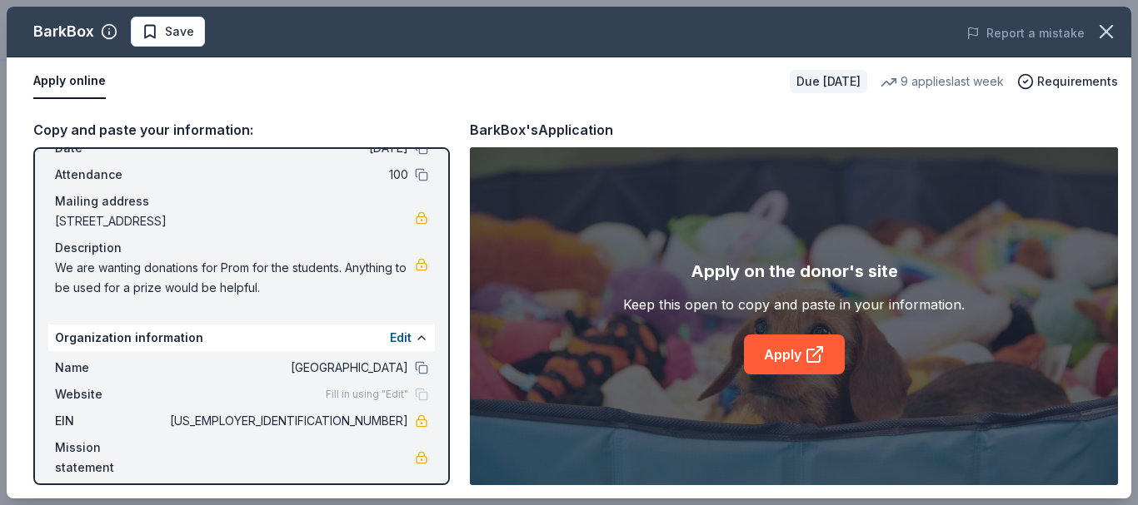
drag, startPoint x: 330, startPoint y: 426, endPoint x: 369, endPoint y: 423, distance: 39.3
click at [369, 423] on span "[US_EMPLOYER_IDENTIFICATION_NUMBER]" at bounding box center [287, 421] width 241 height 20
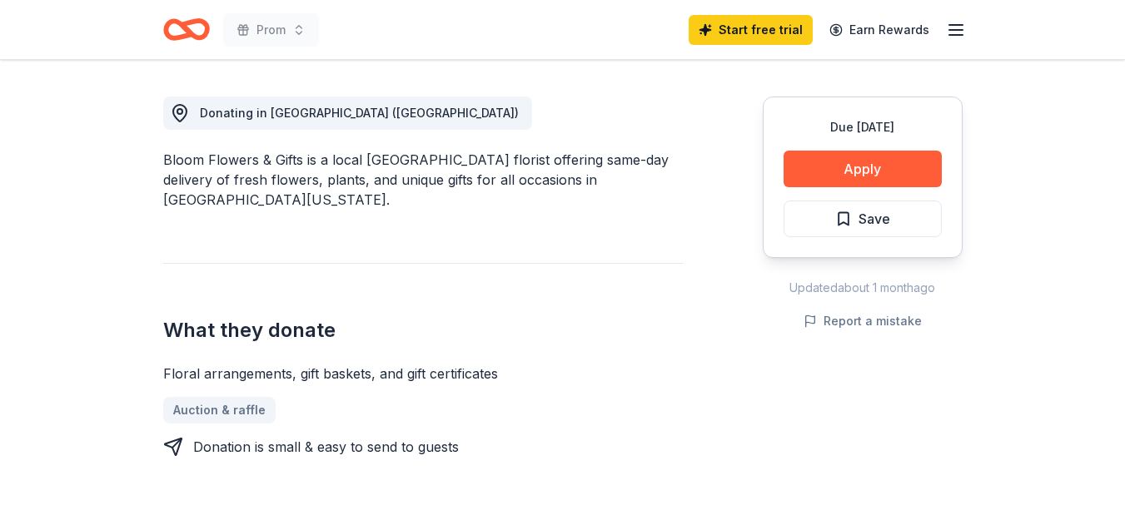
scroll to position [446, 0]
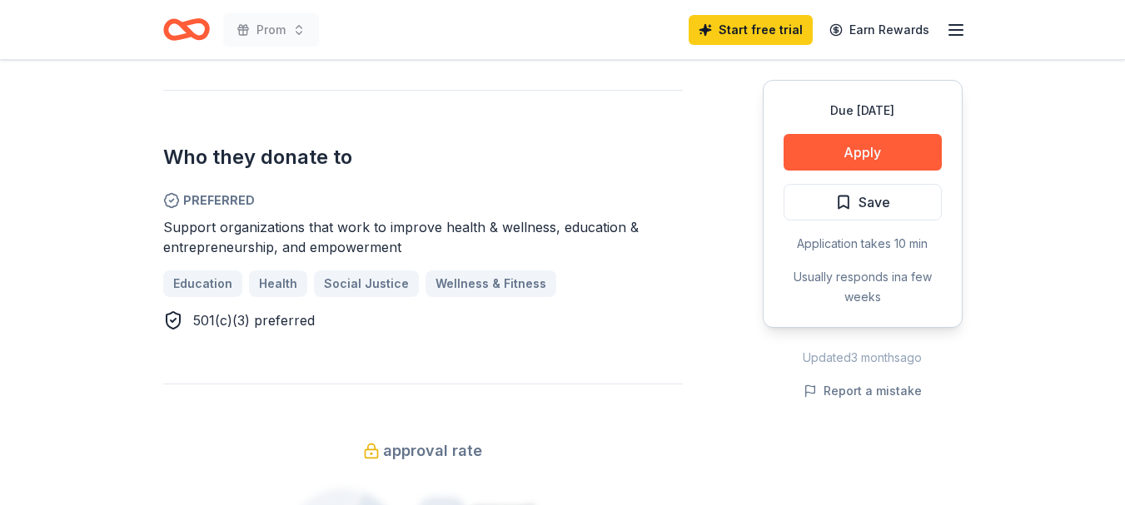
scroll to position [973, 0]
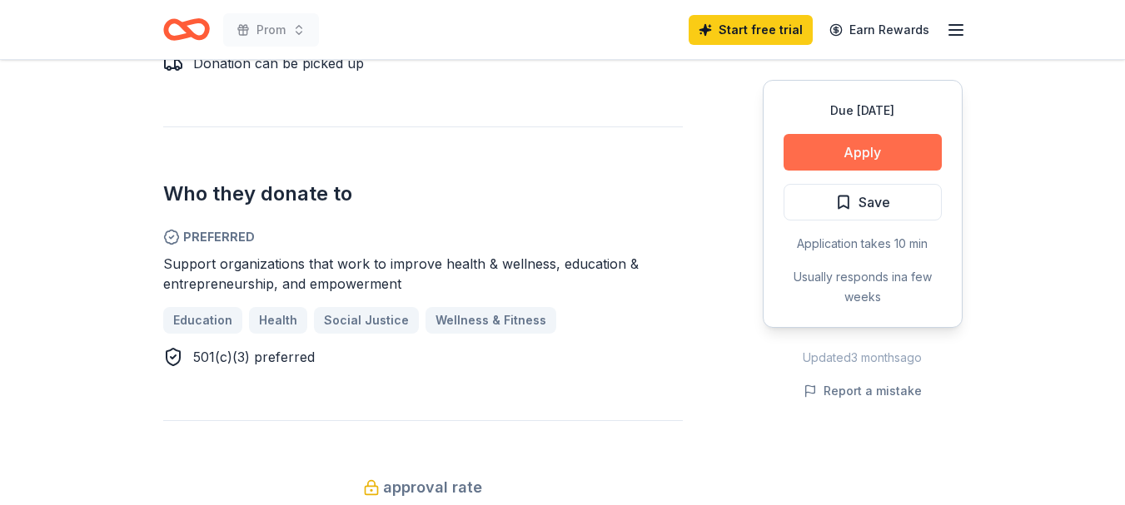
click at [887, 155] on button "Apply" at bounding box center [863, 152] width 158 height 37
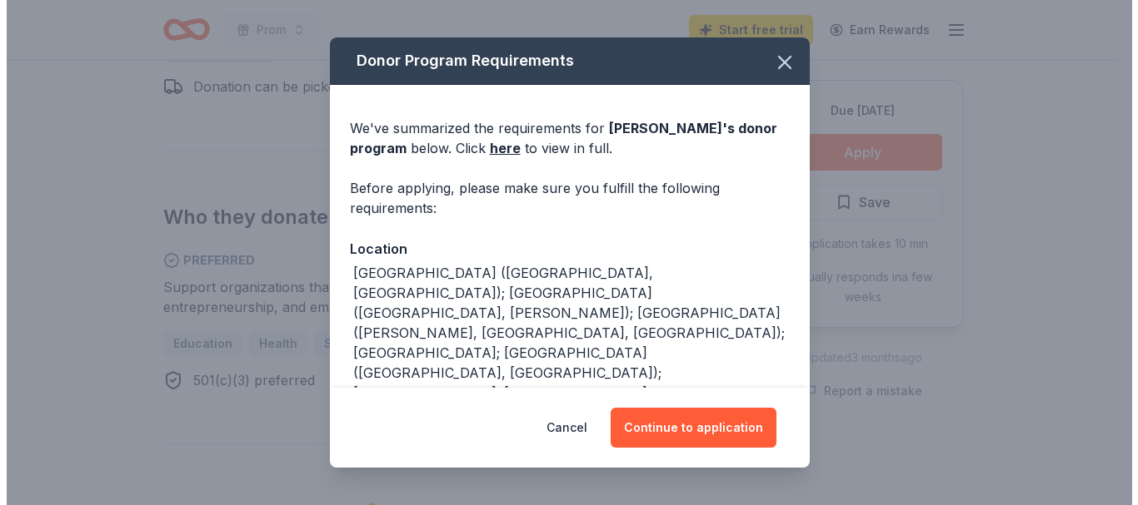
scroll to position [997, 0]
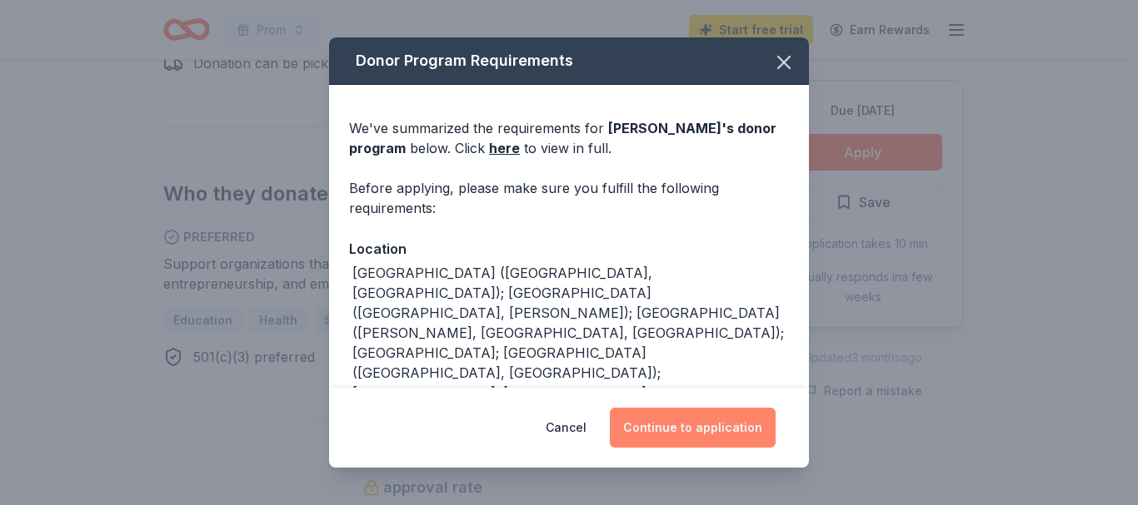
click at [683, 425] on button "Continue to application" at bounding box center [693, 428] width 166 height 40
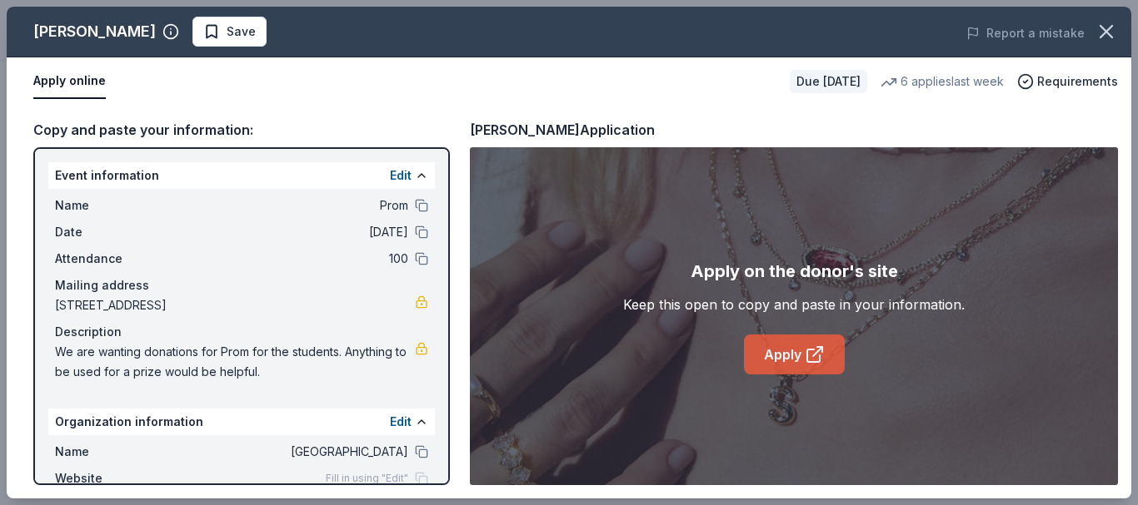
click at [769, 346] on link "Apply" at bounding box center [794, 355] width 101 height 40
